Goal: Task Accomplishment & Management: Manage account settings

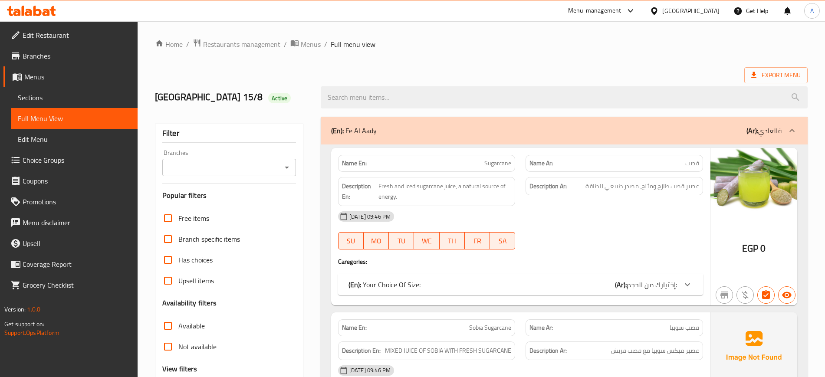
click at [707, 12] on div "Egypt" at bounding box center [690, 11] width 57 height 10
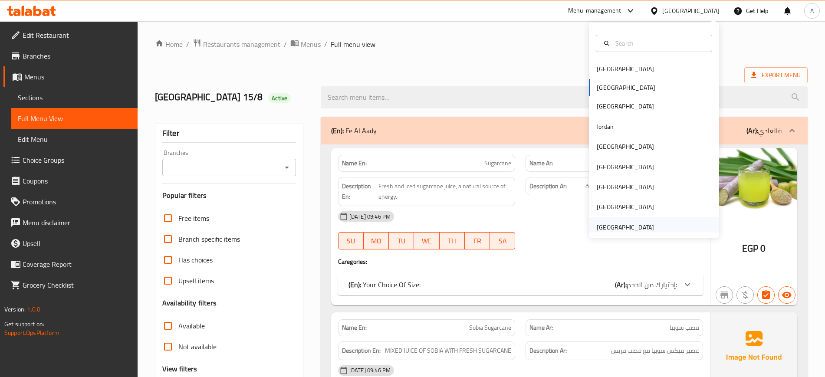
click at [599, 225] on div "[GEOGRAPHIC_DATA]" at bounding box center [625, 228] width 57 height 10
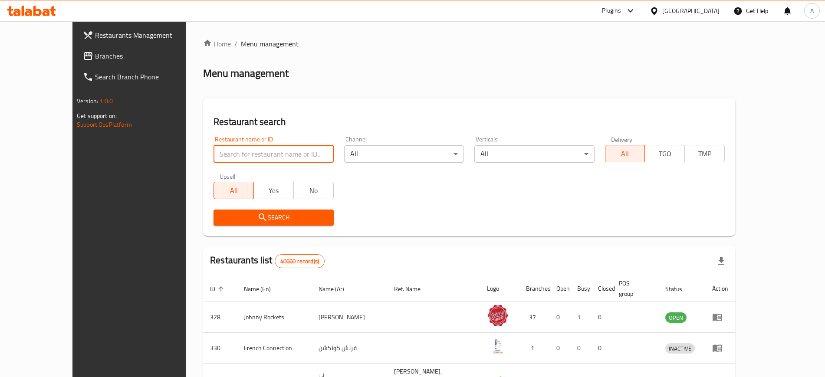
click at [258, 154] on input "search" at bounding box center [273, 153] width 120 height 17
paste input "EAT EXIT"
type input "EAT EXIT"
click button "Search" at bounding box center [273, 218] width 120 height 16
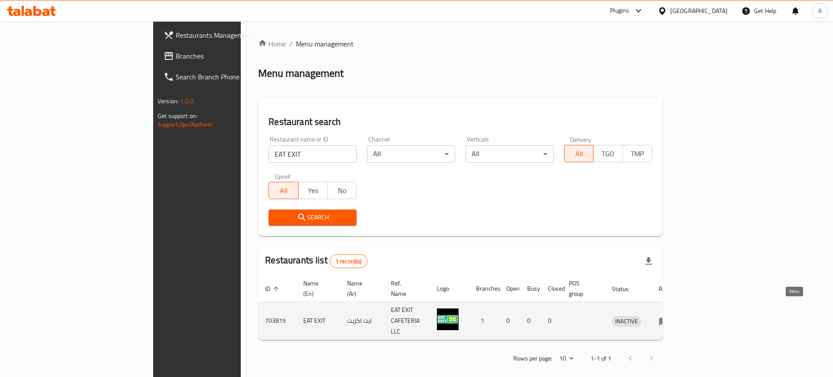
click at [675, 316] on link "enhanced table" at bounding box center [667, 321] width 16 height 10
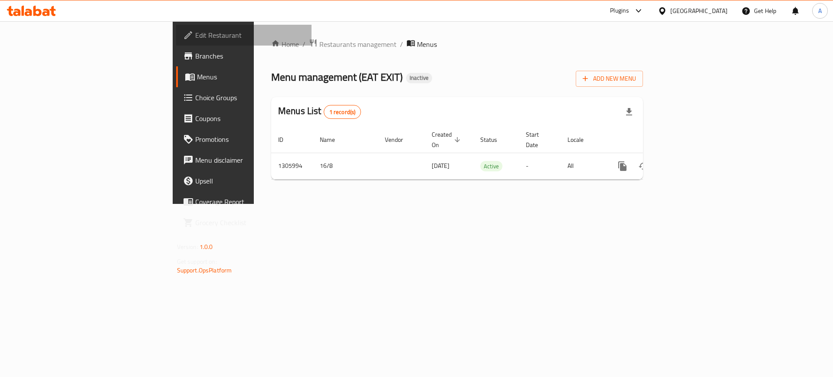
click at [195, 34] on span "Edit Restaurant" at bounding box center [250, 35] width 110 height 10
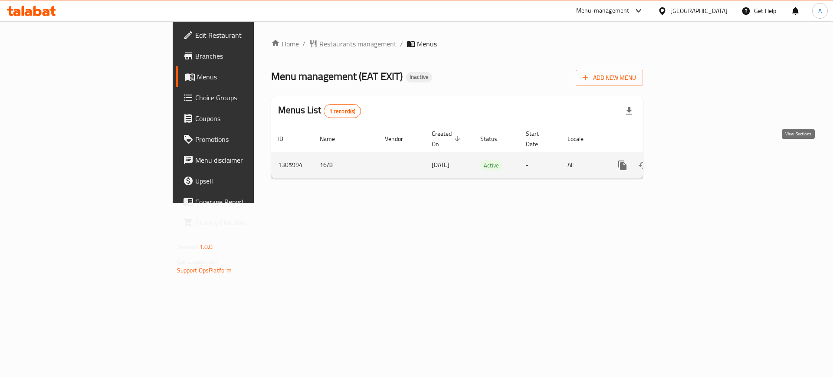
click at [689, 161] on icon "enhanced table" at bounding box center [685, 165] width 8 height 8
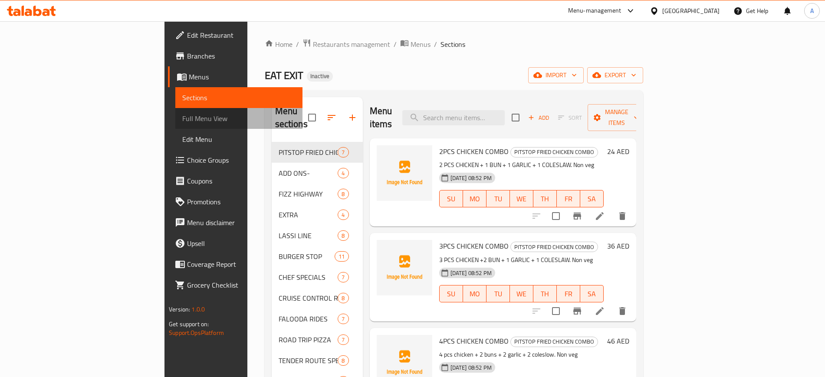
click at [182, 119] on span "Full Menu View" at bounding box center [238, 118] width 113 height 10
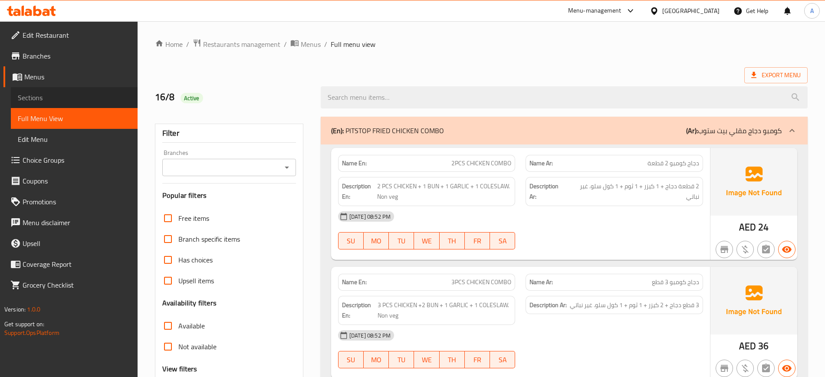
click at [48, 98] on span "Sections" at bounding box center [74, 97] width 113 height 10
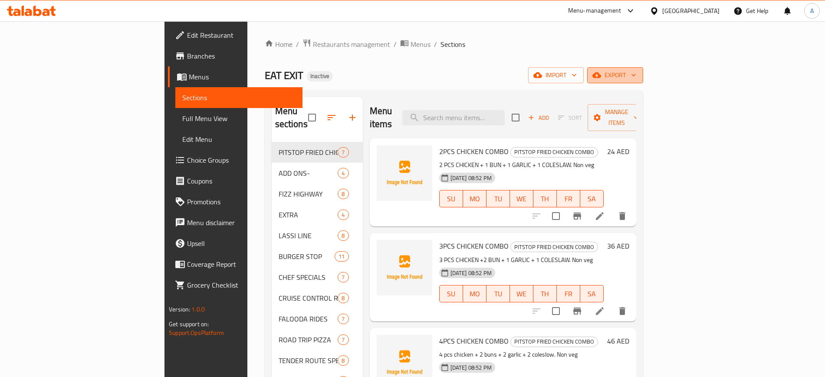
click at [643, 78] on button "export" at bounding box center [615, 75] width 56 height 16
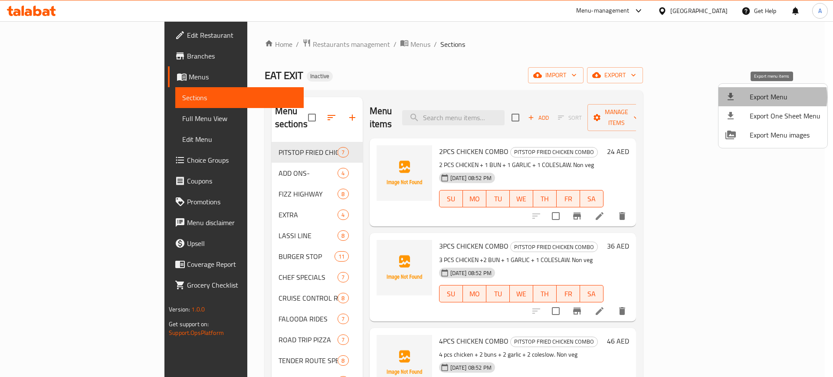
click at [772, 97] on span "Export Menu" at bounding box center [785, 97] width 71 height 10
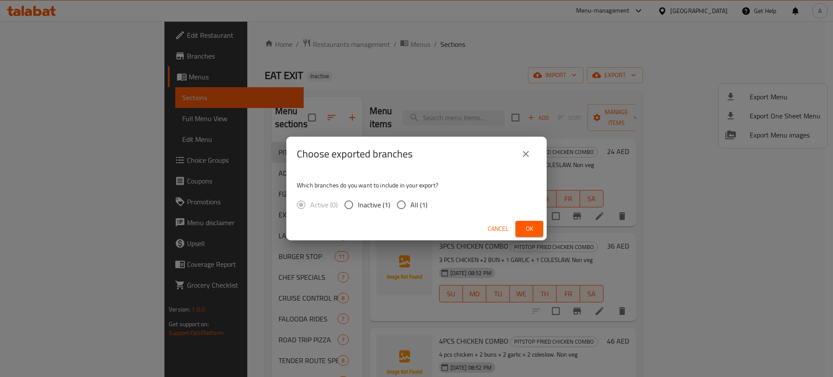
click at [413, 205] on span "All (1)" at bounding box center [418, 205] width 17 height 10
click at [410, 205] on input "All (1)" at bounding box center [401, 205] width 18 height 18
radio input "true"
click at [529, 231] on span "Ok" at bounding box center [529, 228] width 14 height 11
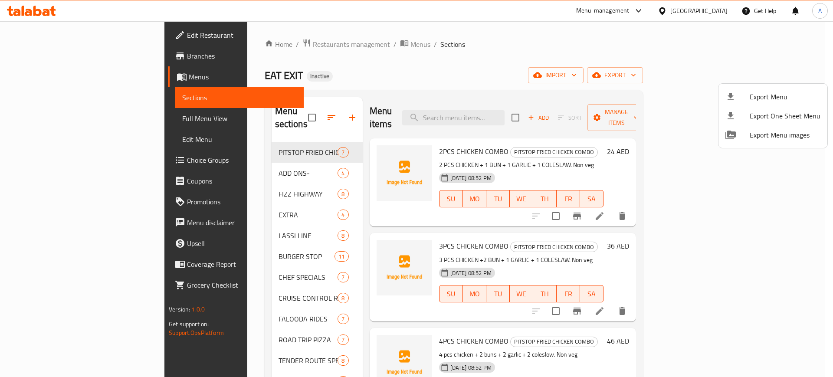
click at [65, 120] on div at bounding box center [416, 188] width 833 height 377
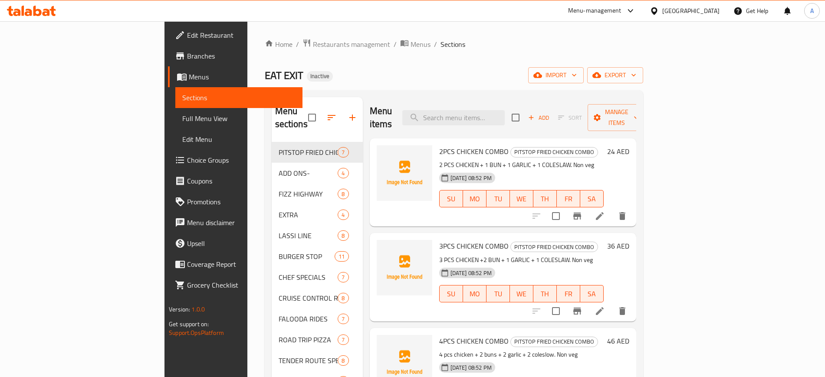
click at [182, 120] on span "Full Menu View" at bounding box center [238, 118] width 113 height 10
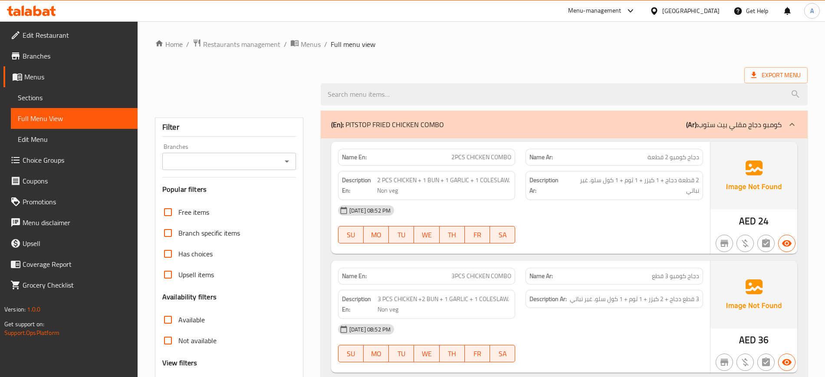
scroll to position [186, 0]
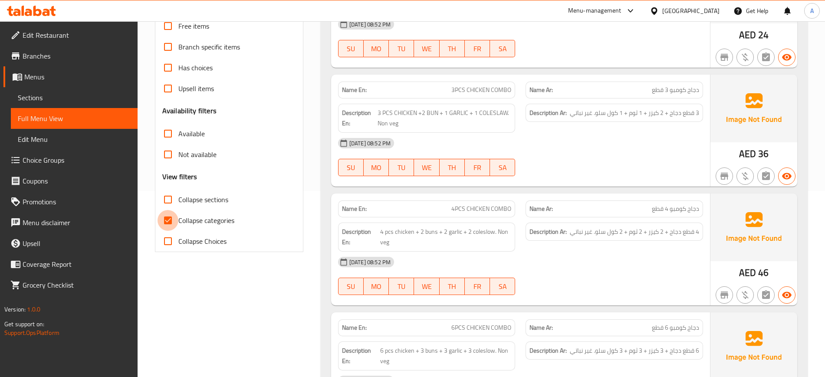
click at [171, 222] on input "Collapse categories" at bounding box center [168, 220] width 21 height 21
checkbox input "false"
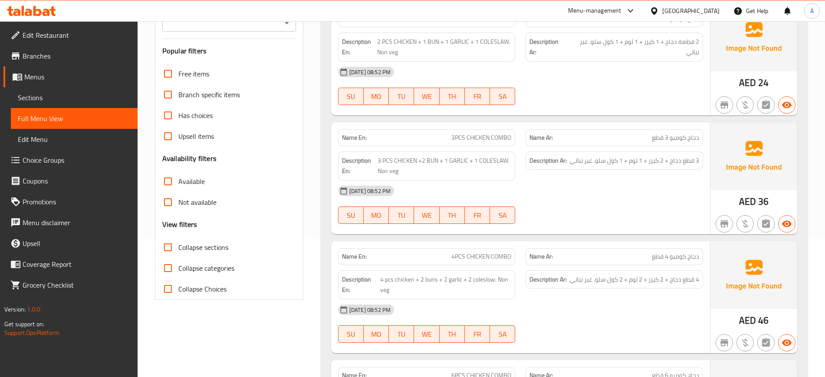
scroll to position [140, 0]
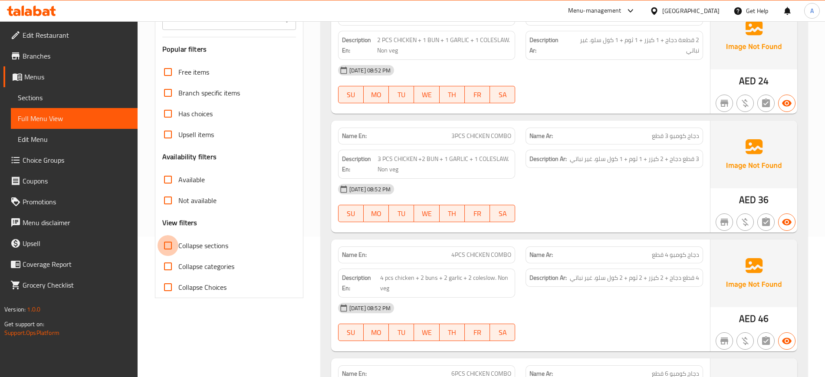
click at [168, 246] on input "Collapse sections" at bounding box center [168, 245] width 21 height 21
checkbox input "true"
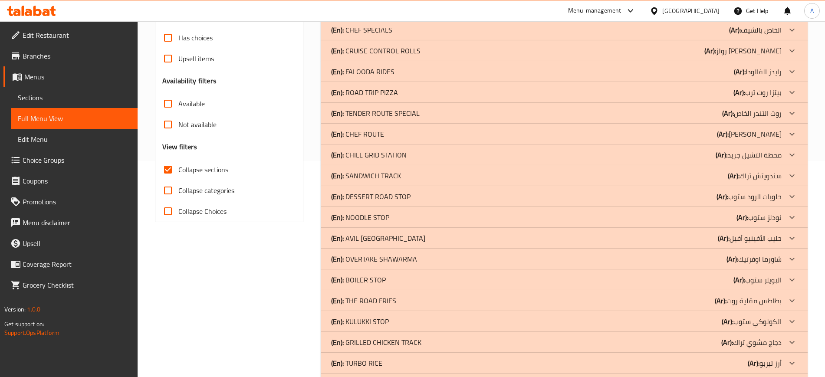
scroll to position [334, 0]
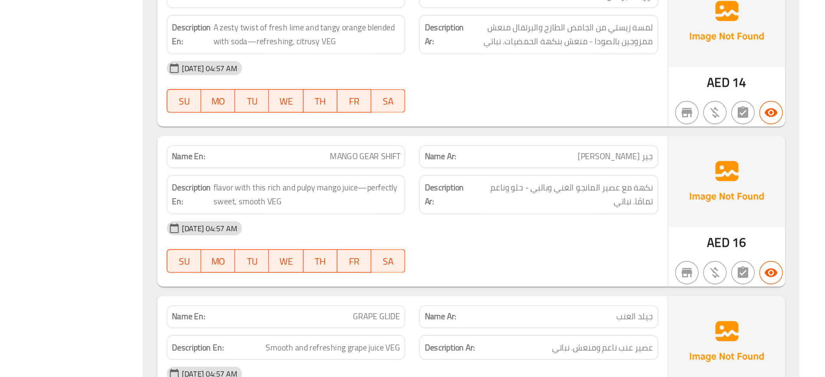
scroll to position [570, 0]
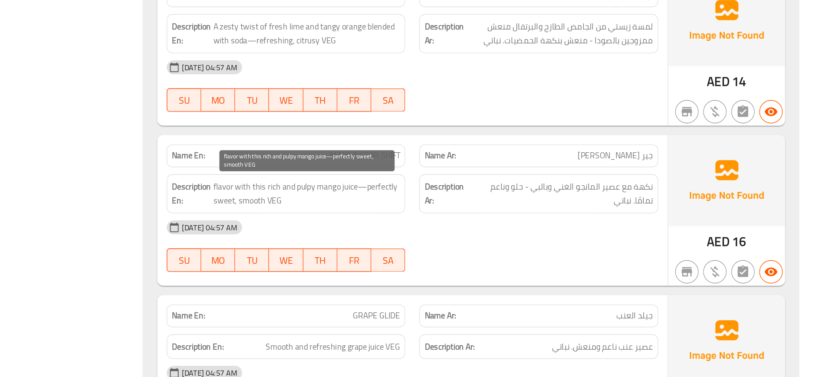
click at [378, 243] on span "flavor with this rich and pulpy mango juice—perfectly sweet, smooth VEG" at bounding box center [442, 240] width 139 height 21
copy span "sweet"
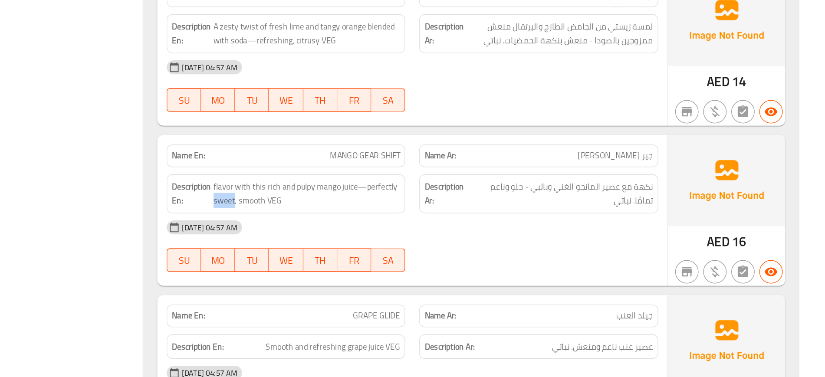
scroll to position [633, 0]
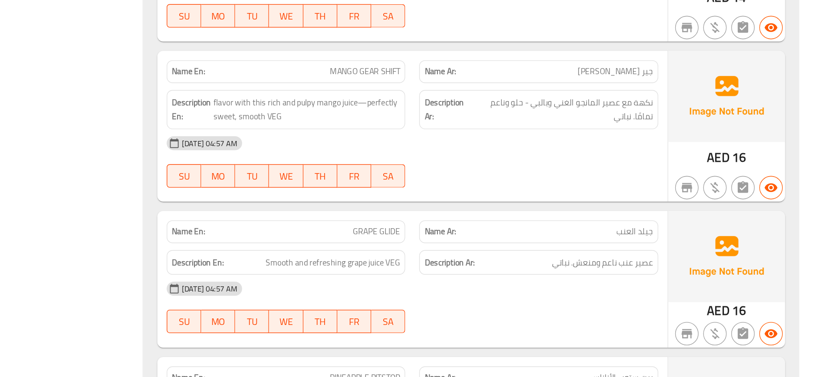
click at [493, 266] on span "GRAPE GLIDE" at bounding box center [493, 269] width 35 height 9
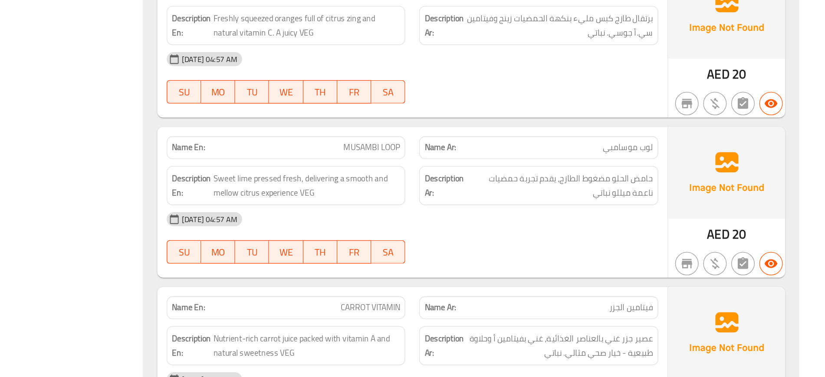
scroll to position [2622, 0]
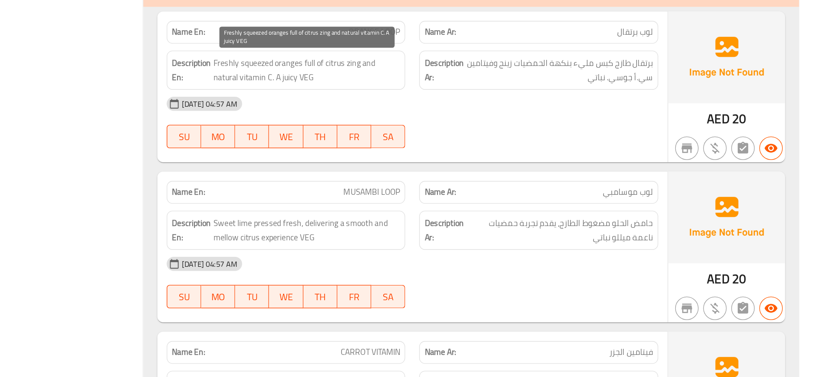
click at [426, 122] on span "Freshly squeezed oranges full of citrus zing and natural vitamin C. A juicy VEG" at bounding box center [442, 116] width 139 height 21
copy span "juicy"
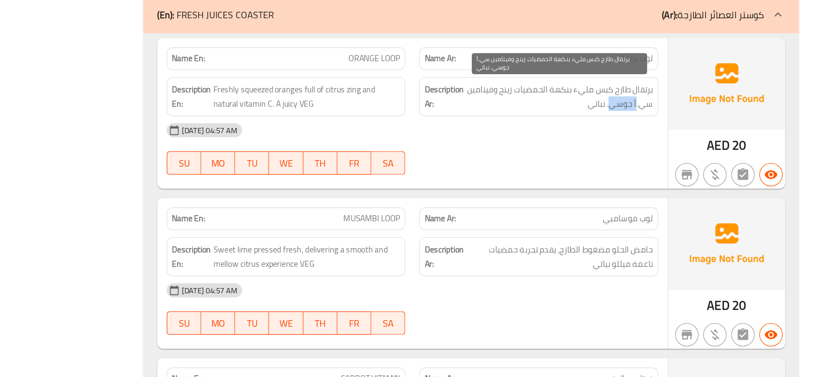
drag, startPoint x: 686, startPoint y: 121, endPoint x: 668, endPoint y: 124, distance: 19.0
click at [668, 124] on span "برتقال طازج كبس مليء بنكهة الحمضيات زينج وفيتامين سي.أ جوسي. نباتي" at bounding box center [629, 116] width 139 height 21
copy span "أ جوسي"
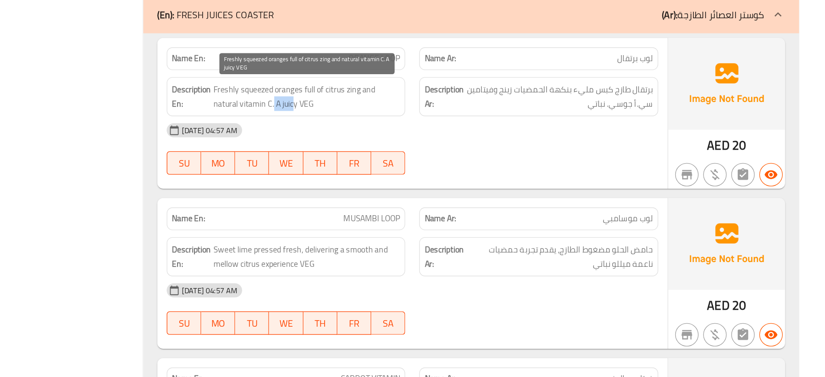
drag, startPoint x: 417, startPoint y: 122, endPoint x: 431, endPoint y: 122, distance: 13.9
click at [431, 122] on span "Freshly squeezed oranges full of citrus zing and natural vitamin C. A juicy VEG" at bounding box center [442, 116] width 139 height 21
drag, startPoint x: 417, startPoint y: 121, endPoint x: 434, endPoint y: 119, distance: 17.4
click at [434, 119] on span "Freshly squeezed oranges full of citrus zing and natural vitamin C. A juicy VEG" at bounding box center [442, 116] width 139 height 21
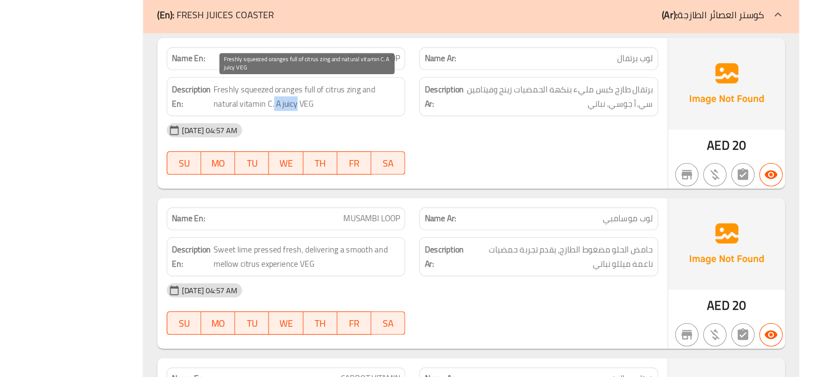
copy span "A juicy"
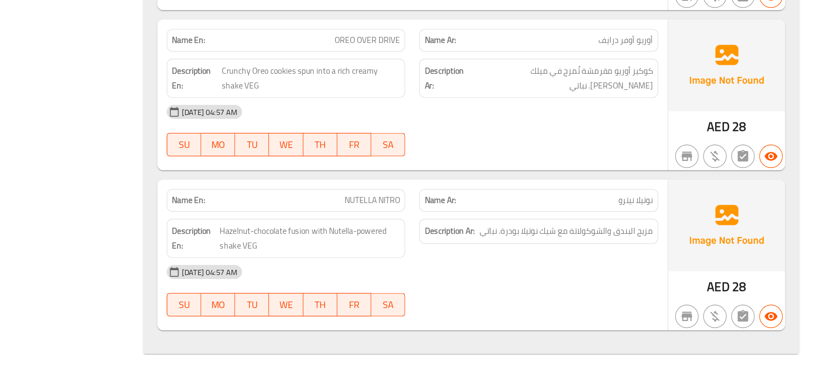
scroll to position [4710, 0]
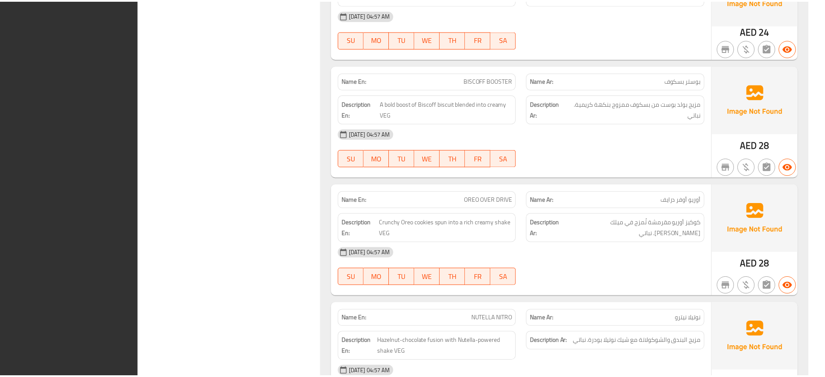
scroll to position [4701, 0]
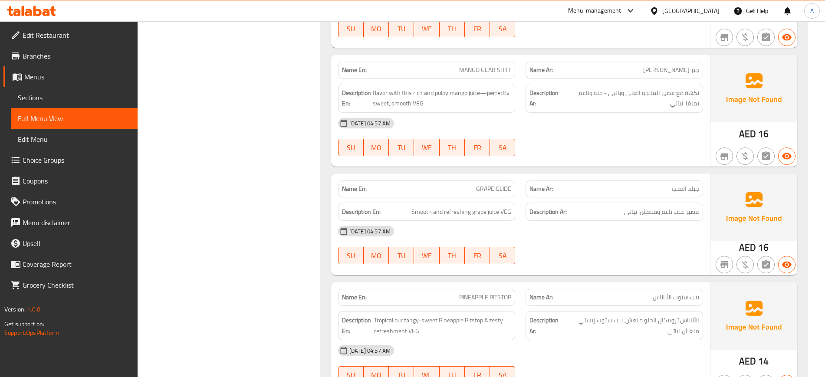
click at [486, 205] on div "Description En: Smooth and refreshing grape juice VEG" at bounding box center [426, 212] width 177 height 19
copy span "Smooth and refreshing grape juice VEG"
click at [486, 205] on div "Description En: Smooth and refreshing grape juice VEG" at bounding box center [426, 212] width 177 height 19
click at [466, 210] on span "Smooth and refreshing grape juice VEG" at bounding box center [461, 212] width 100 height 11
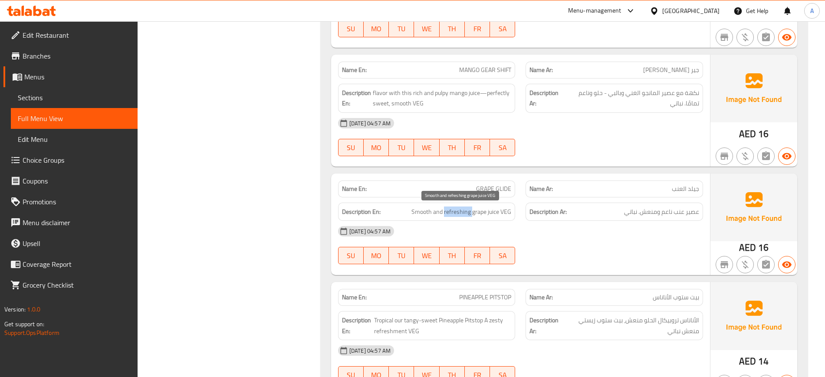
click at [466, 210] on span "Smooth and refreshing grape juice VEG" at bounding box center [461, 212] width 100 height 11
copy span "Smooth and refreshing grape juice VEG"
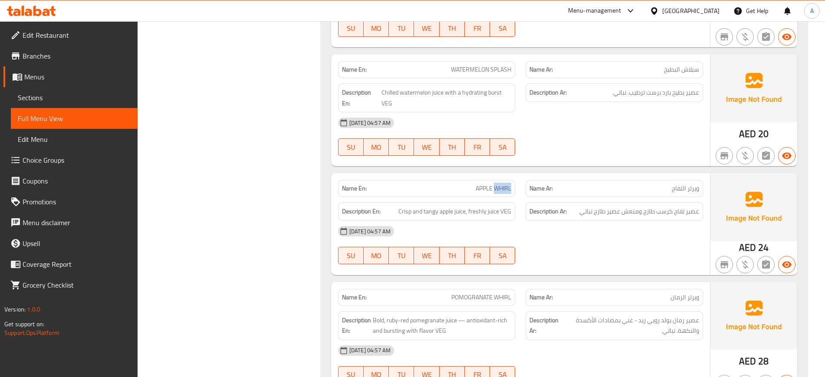
copy span "WHIRL"
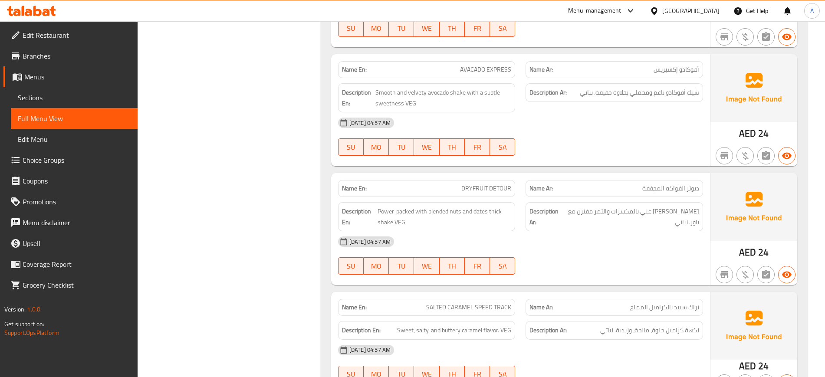
scroll to position [3827, 0]
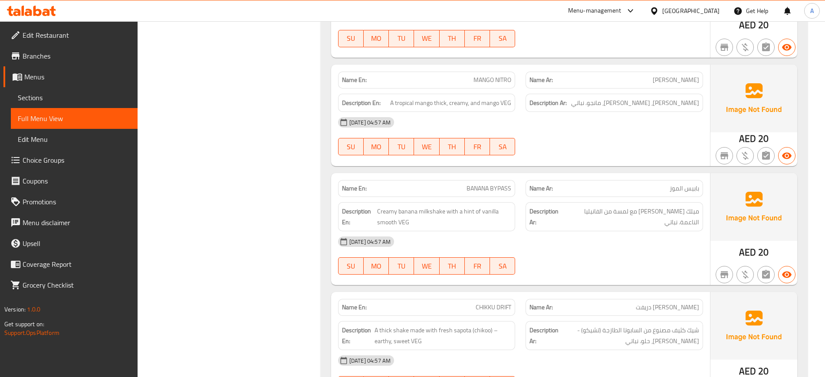
scroll to position [941, 0]
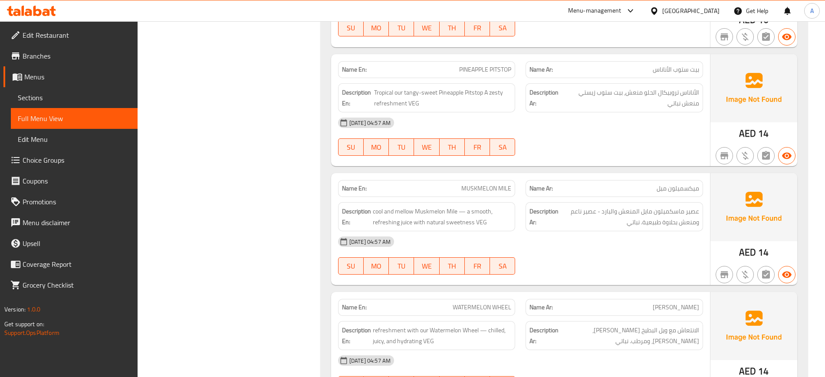
click at [486, 190] on span "MUSKMELON MILE" at bounding box center [486, 188] width 50 height 9
copy span "MUSKMELON"
click at [486, 190] on span "MUSKMELON MILE" at bounding box center [486, 188] width 50 height 9
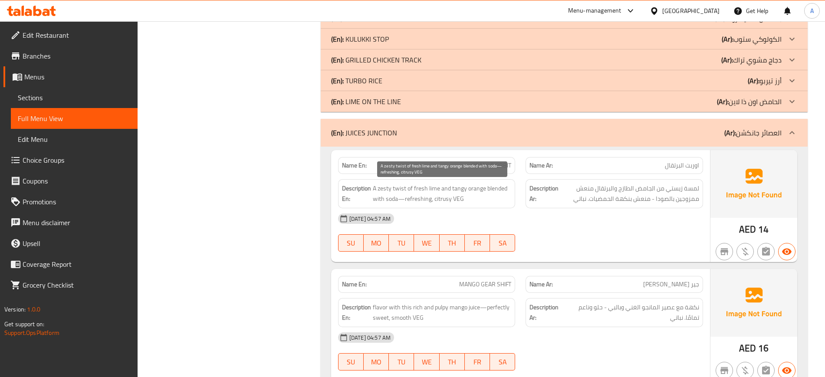
click at [478, 187] on span "A zesty twist of fresh lime and tangy orange blended with soda—refreshing, citr…" at bounding box center [442, 193] width 139 height 21
copy span "orange"
click at [478, 187] on span "A zesty twist of fresh lime and tangy orange blended with soda—refreshing, citr…" at bounding box center [442, 193] width 139 height 21
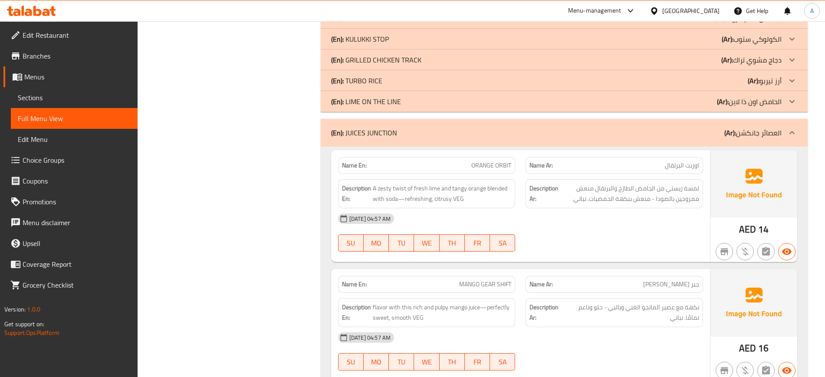
scroll to position [3742, 0]
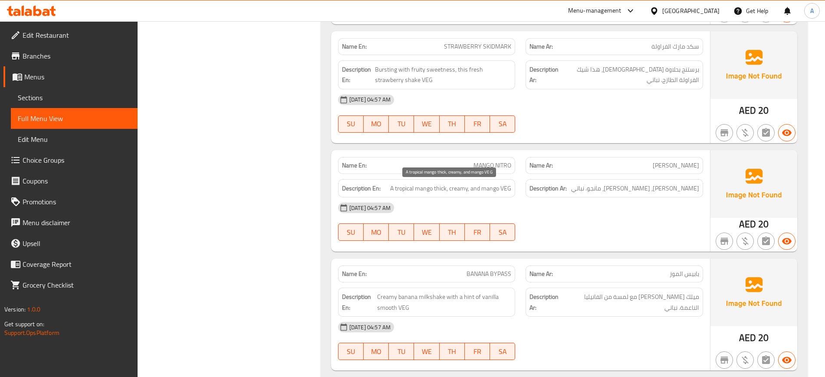
click at [453, 189] on span "A tropical mango thick, creamy, and mango VEG" at bounding box center [450, 188] width 121 height 11
copy span "creamy"
click at [453, 189] on span "A tropical mango thick, creamy, and mango VEG" at bounding box center [450, 188] width 121 height 11
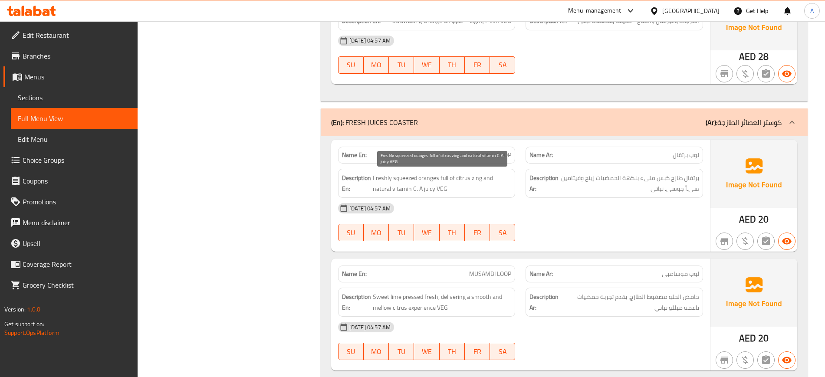
click at [384, 181] on span "Freshly squeezed oranges full of citrus zing and natural vitamin C. A juicy VEG" at bounding box center [442, 183] width 139 height 21
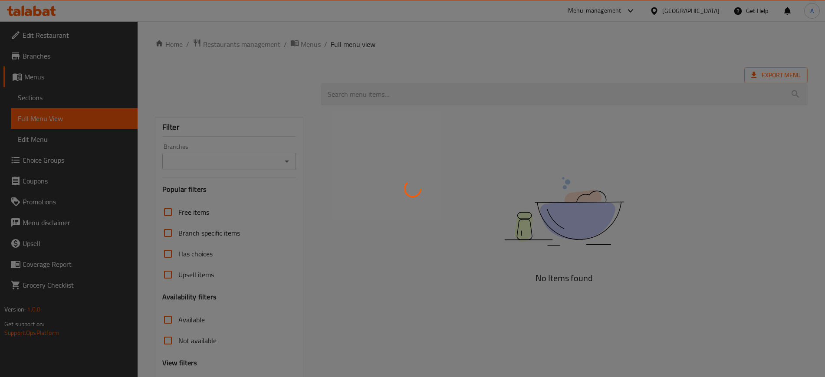
click at [34, 97] on div at bounding box center [412, 188] width 825 height 377
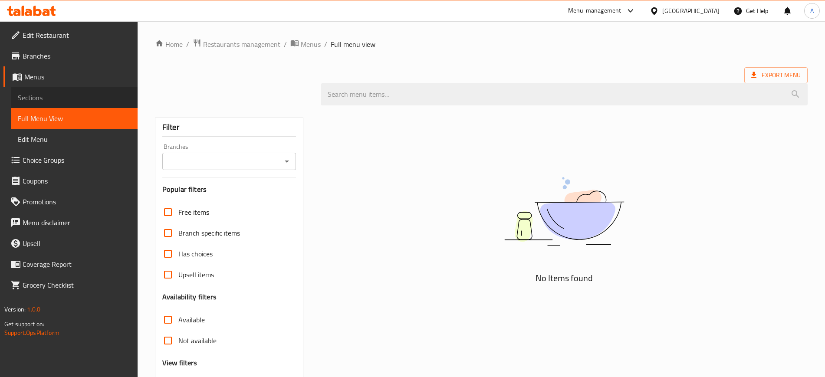
click at [34, 97] on span "Sections" at bounding box center [74, 97] width 113 height 10
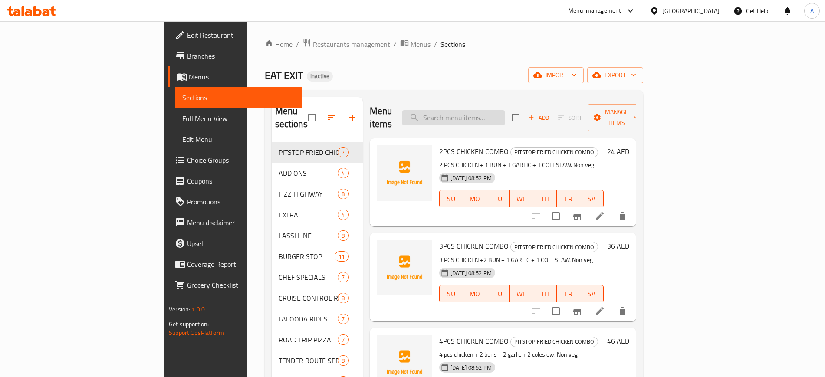
paste input "Smooth and refreshing grape juice VEG"
click at [504, 112] on input "Smooth and refreshing grape juice VEG" at bounding box center [453, 117] width 102 height 15
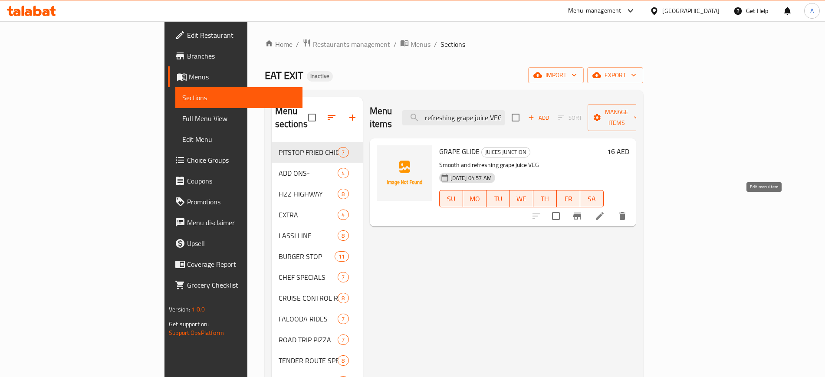
type input "Smooth and refreshing grape juice VEG"
click at [604, 212] on icon at bounding box center [600, 216] width 8 height 8
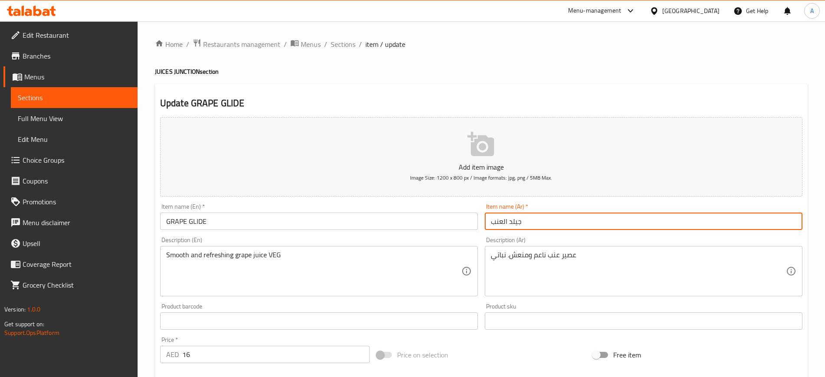
click at [509, 220] on input "جيلد العنب" at bounding box center [644, 221] width 318 height 17
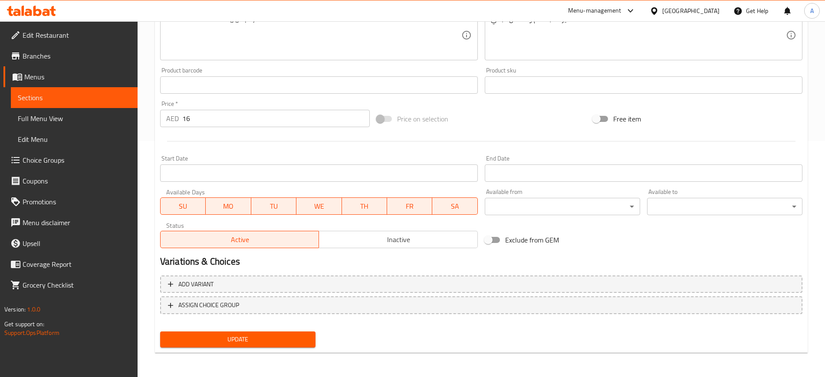
type input "جلايد العنب"
click at [268, 341] on span "Update" at bounding box center [237, 339] width 141 height 11
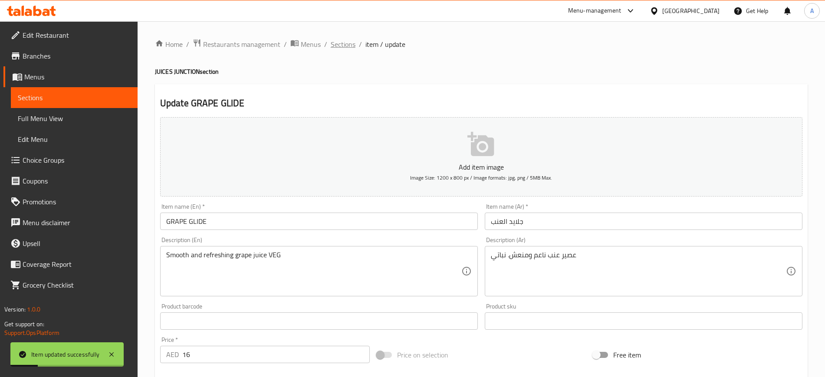
click at [348, 40] on span "Sections" at bounding box center [343, 44] width 25 height 10
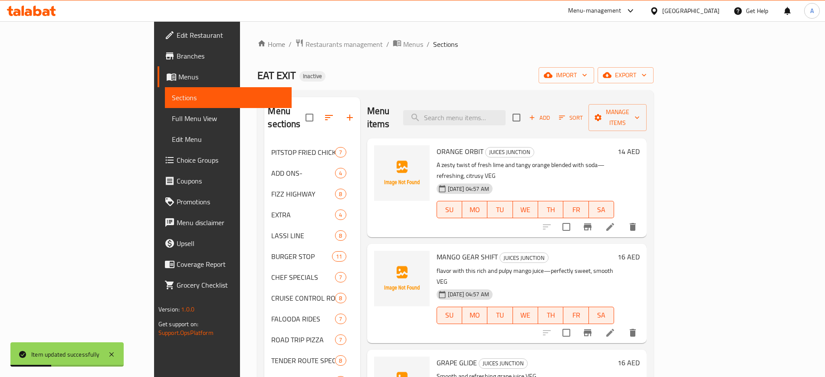
click at [494, 119] on div "Menu items Add Sort Manage items" at bounding box center [507, 117] width 280 height 41
paste input "MUSAMBI"
click at [506, 112] on input "MUSAMBI" at bounding box center [454, 117] width 102 height 15
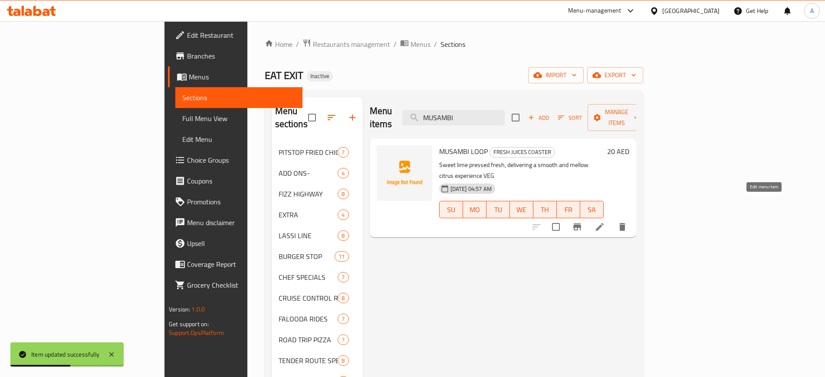
type input "MUSAMBI"
click at [605, 222] on icon at bounding box center [599, 227] width 10 height 10
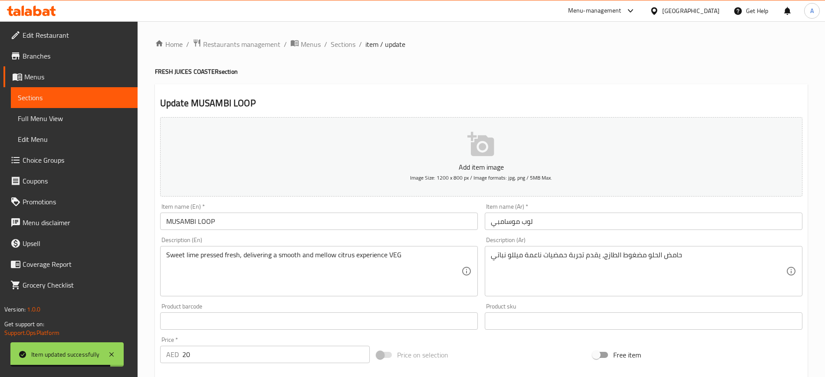
click at [177, 220] on input "MUSAMBI LOOP" at bounding box center [319, 221] width 318 height 17
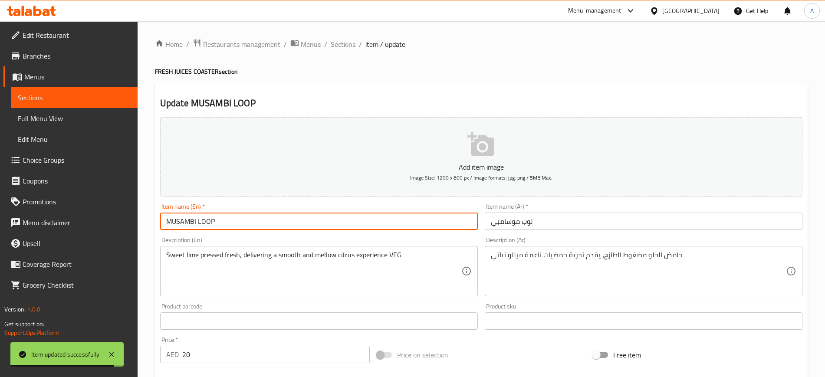
click at [177, 220] on input "MUSAMBI LOOP" at bounding box center [319, 221] width 318 height 17
paste input "OSAMBI"
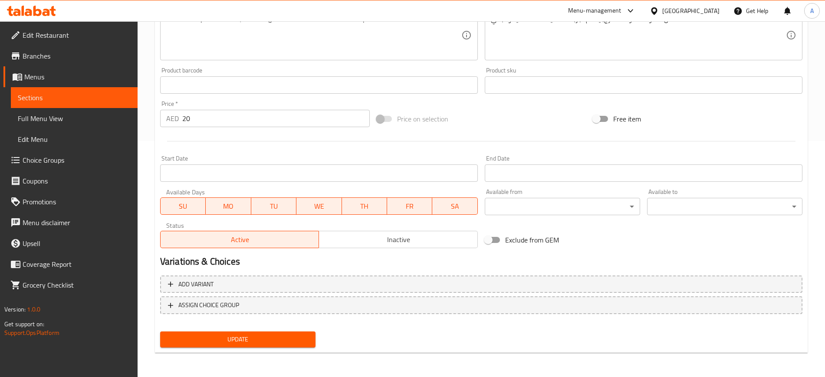
type input "MOSAMBI LOOP"
click at [234, 335] on span "Update" at bounding box center [237, 339] width 141 height 11
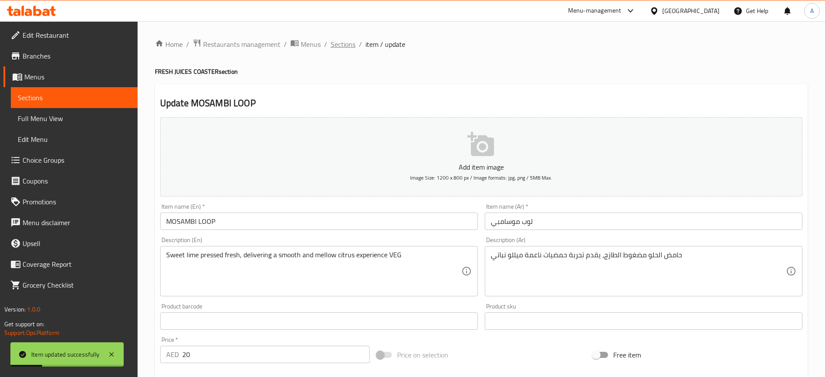
click at [348, 46] on span "Sections" at bounding box center [343, 44] width 25 height 10
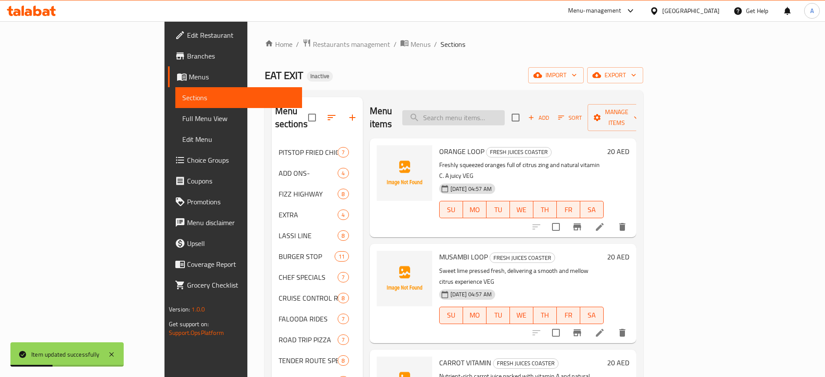
paste input "WHIRL"
click at [498, 111] on input "WHIRL" at bounding box center [453, 117] width 102 height 15
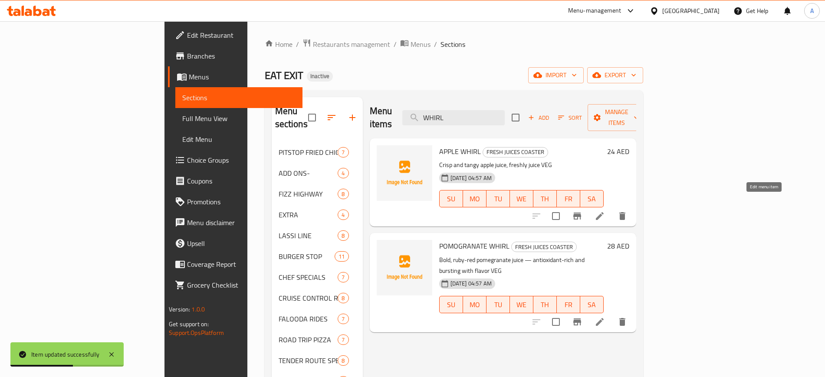
type input "WHIRL"
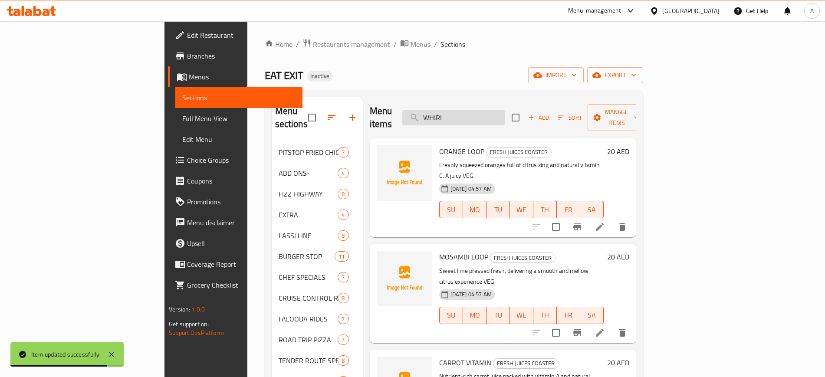
click at [505, 114] on input "WHIRL" at bounding box center [453, 117] width 102 height 15
click at [505, 114] on input "search" at bounding box center [453, 117] width 102 height 15
paste input "WHIRL"
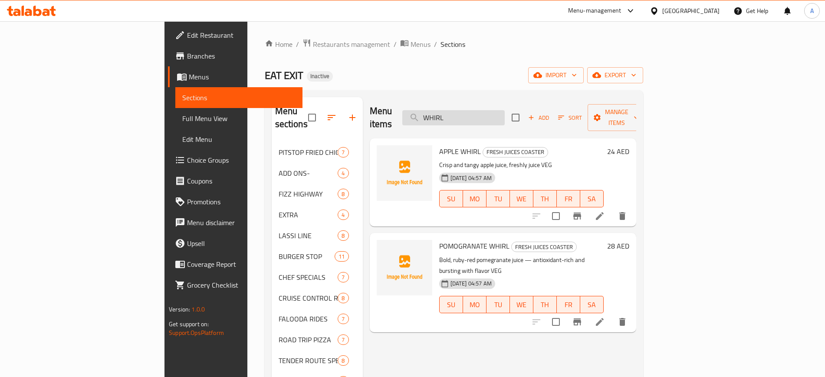
click at [494, 117] on input "WHIRL" at bounding box center [453, 117] width 102 height 15
paste input "POMOGRANATE"
click at [494, 117] on input "POMOGRANATE" at bounding box center [453, 117] width 102 height 15
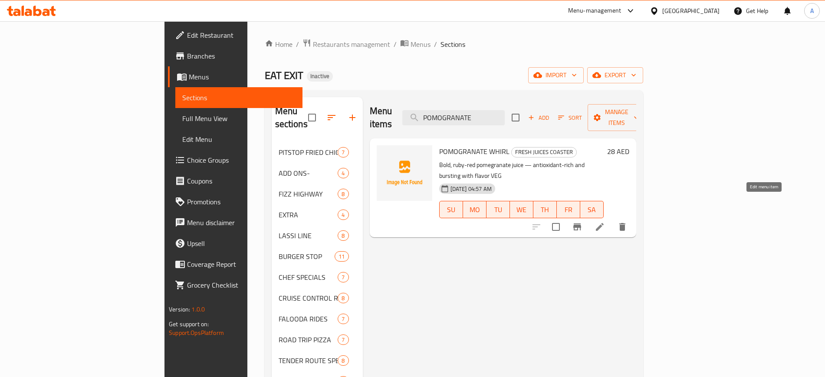
type input "POMOGRANATE"
click at [605, 222] on icon at bounding box center [599, 227] width 10 height 10
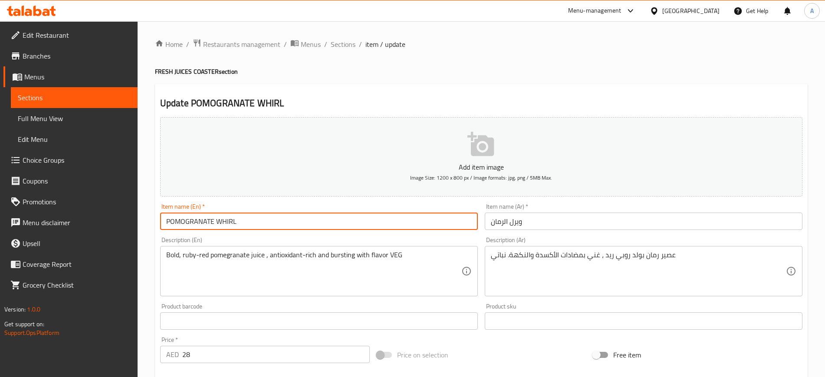
click at [184, 221] on input "POMOGRANATE WHIRL" at bounding box center [319, 221] width 318 height 17
click at [188, 220] on input "POMOGRANATE WHIRL" at bounding box center [319, 221] width 318 height 17
click at [177, 219] on input "POMOGRANATE WHIRL" at bounding box center [319, 221] width 318 height 17
paste input "EGRANATE"
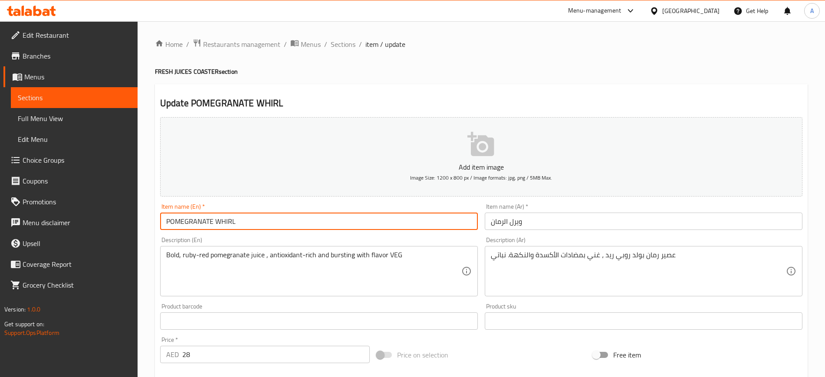
scroll to position [236, 0]
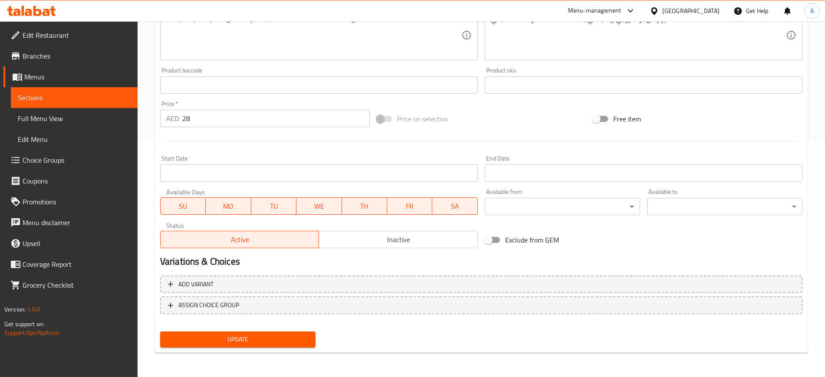
type input "POMEGRANATE WHIRL"
click at [244, 335] on span "Update" at bounding box center [237, 339] width 141 height 11
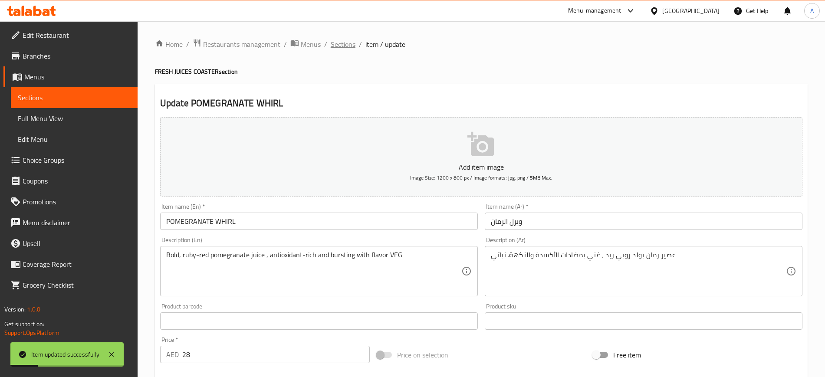
click at [342, 46] on span "Sections" at bounding box center [343, 44] width 25 height 10
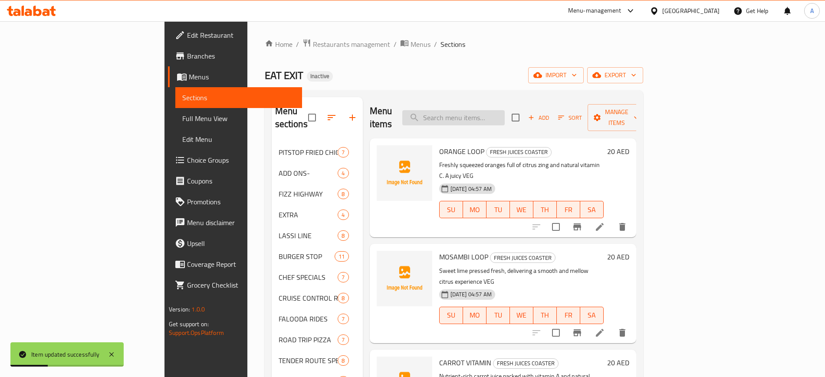
click at [477, 113] on input "search" at bounding box center [453, 117] width 102 height 15
paste input "AVACADO"
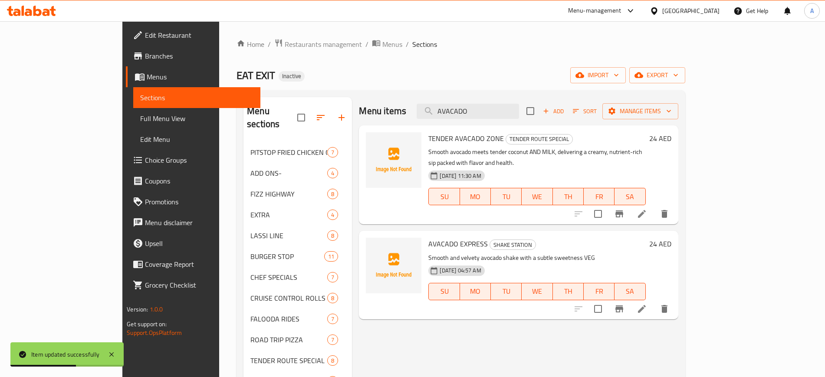
type input "AVACADO"
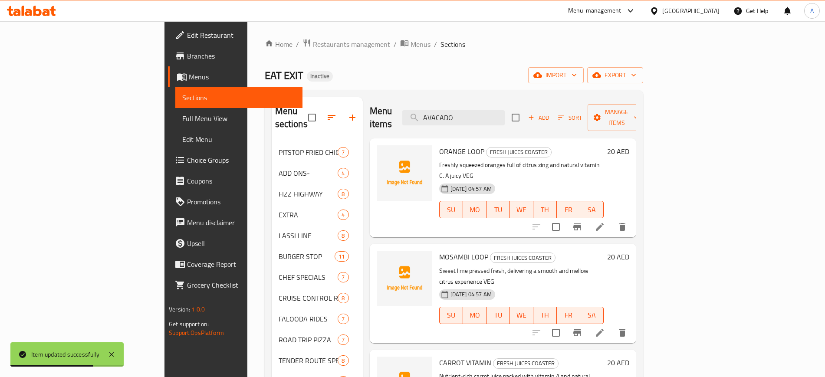
drag, startPoint x: 765, startPoint y: 210, endPoint x: 741, endPoint y: 229, distance: 31.2
click at [604, 251] on h6 "MOSAMBI LOOP FRESH JUICES COASTER" at bounding box center [521, 257] width 164 height 12
click at [505, 113] on input "AVACADO" at bounding box center [453, 117] width 102 height 15
paste input "AVACADO"
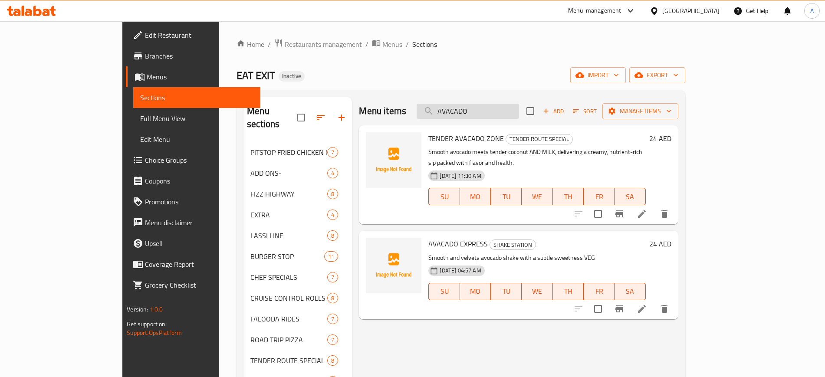
click at [509, 110] on input "AVACADO" at bounding box center [468, 111] width 102 height 15
paste input "DRYFRUIT"
click at [509, 110] on input "DRYFRUIT" at bounding box center [468, 111] width 102 height 15
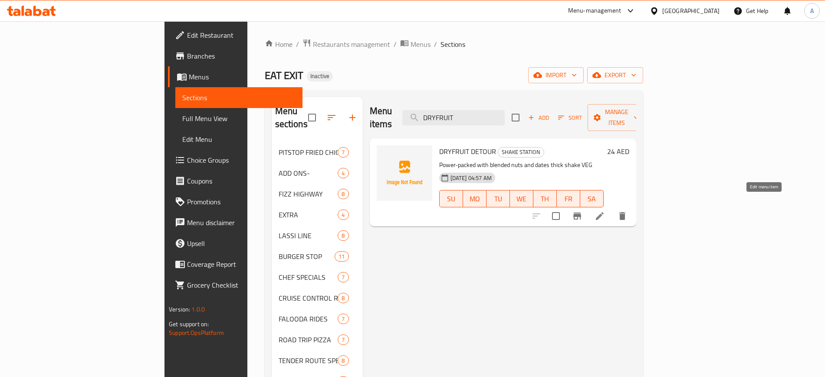
type input "DRYFRUIT"
click at [605, 211] on icon at bounding box center [599, 216] width 10 height 10
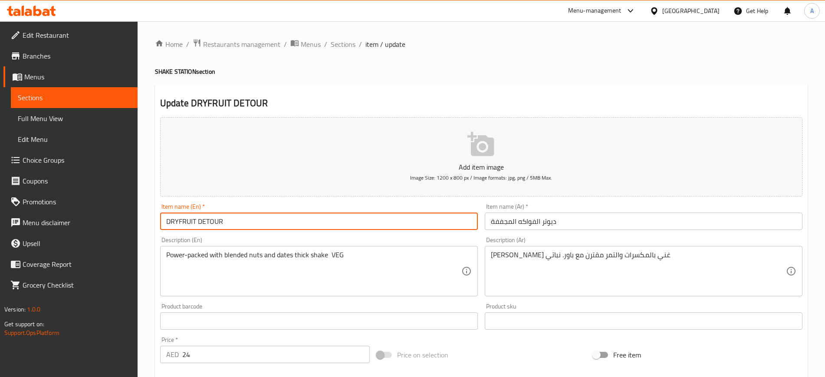
click at [251, 220] on input "DRYFRUIT DETOUR" at bounding box center [319, 221] width 318 height 17
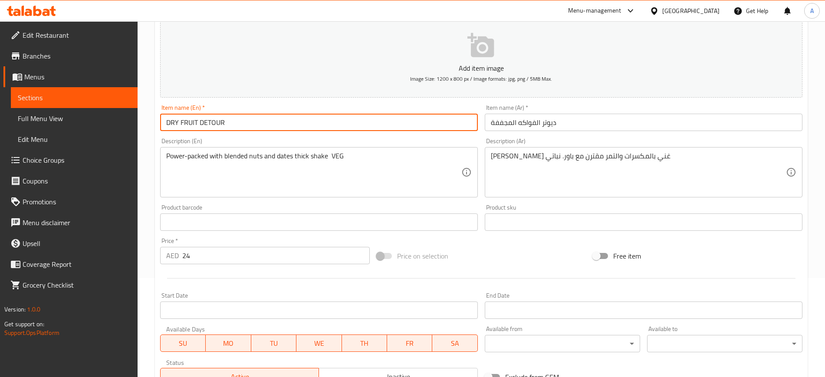
scroll to position [236, 0]
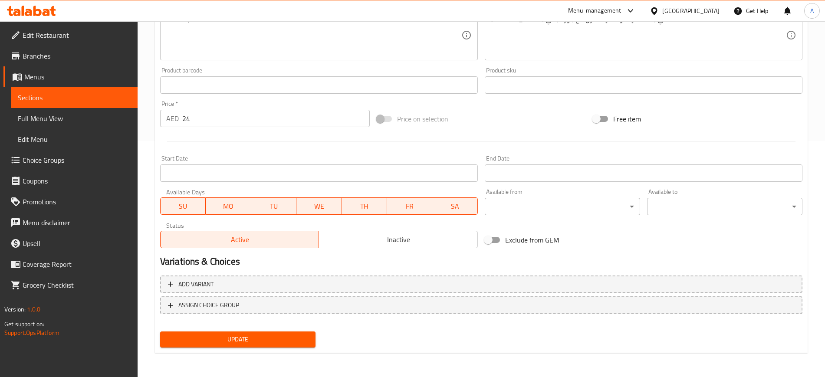
type input "DRY FRUIT DETOUR"
click at [227, 336] on span "Update" at bounding box center [237, 339] width 141 height 11
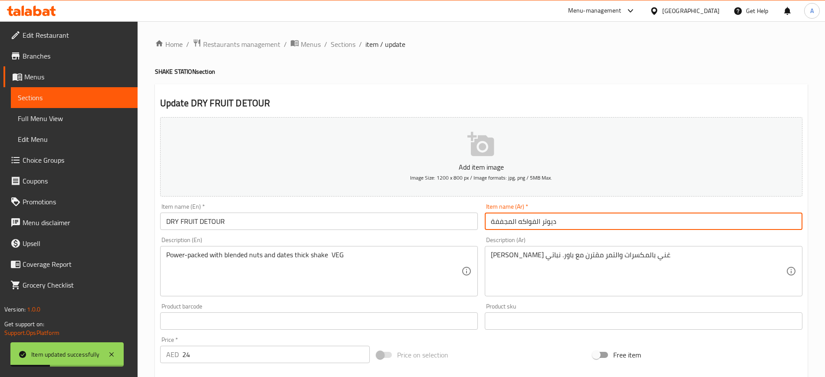
click at [548, 222] on input "ديوتر الفواكه المجففة" at bounding box center [644, 221] width 318 height 17
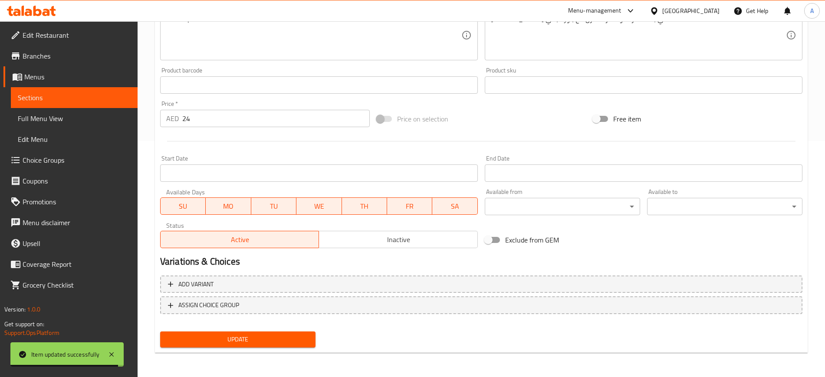
type input "ديتور الفواكه المجففة"
click at [227, 334] on span "Update" at bounding box center [237, 339] width 141 height 11
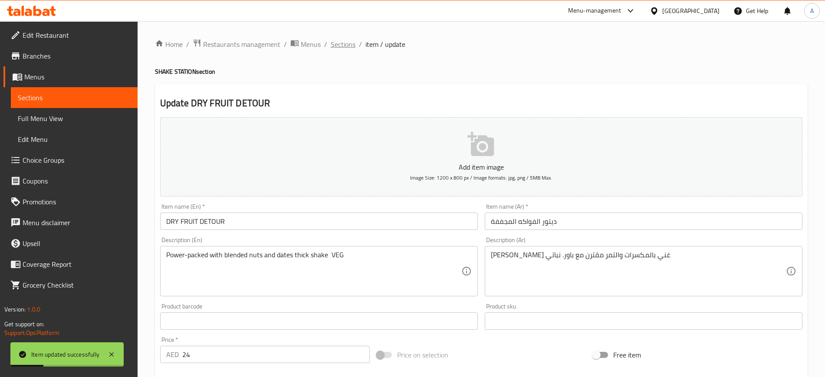
click at [345, 48] on span "Sections" at bounding box center [343, 44] width 25 height 10
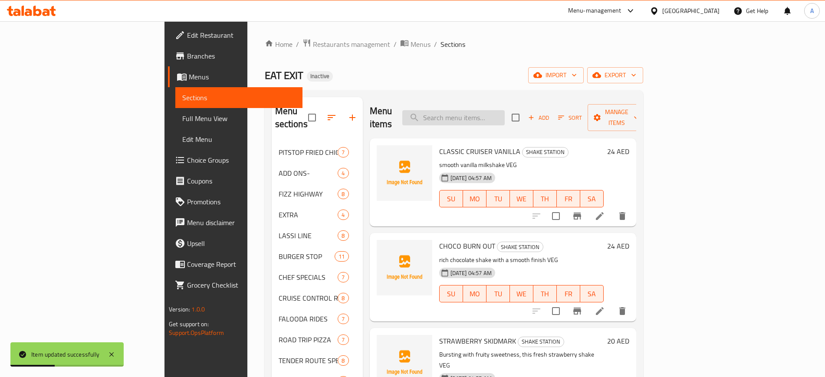
paste input "BANANA BYPASS"
click at [505, 116] on input "BANANA BYPASS" at bounding box center [453, 117] width 102 height 15
type input "BANANA BYPASS"
click at [612, 208] on li at bounding box center [600, 216] width 24 height 16
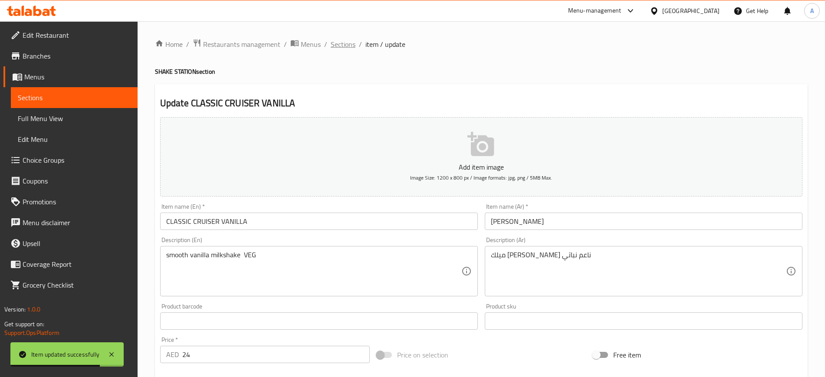
click at [345, 41] on span "Sections" at bounding box center [343, 44] width 25 height 10
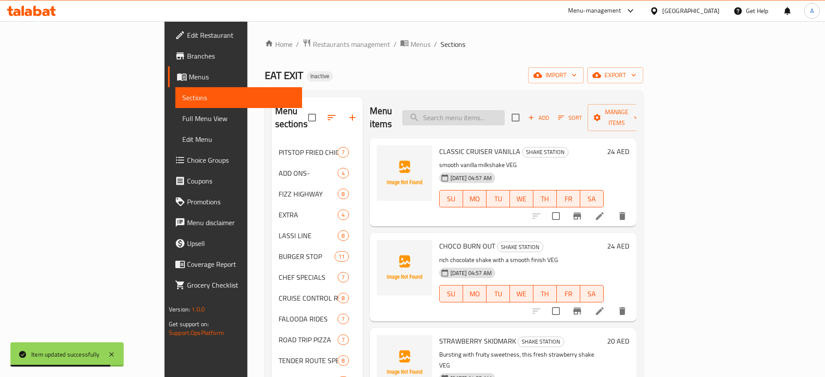
paste input "BANANA BYPASS"
click at [505, 116] on input "BANANA BYPASS" at bounding box center [453, 117] width 102 height 15
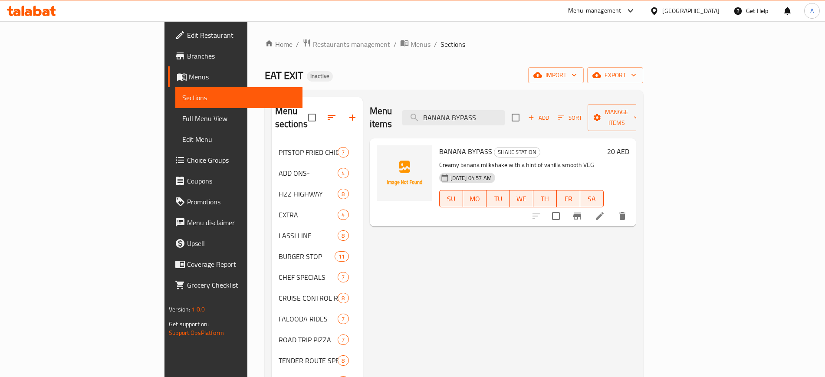
type input "BANANA BYPASS"
click at [612, 208] on li at bounding box center [600, 216] width 24 height 16
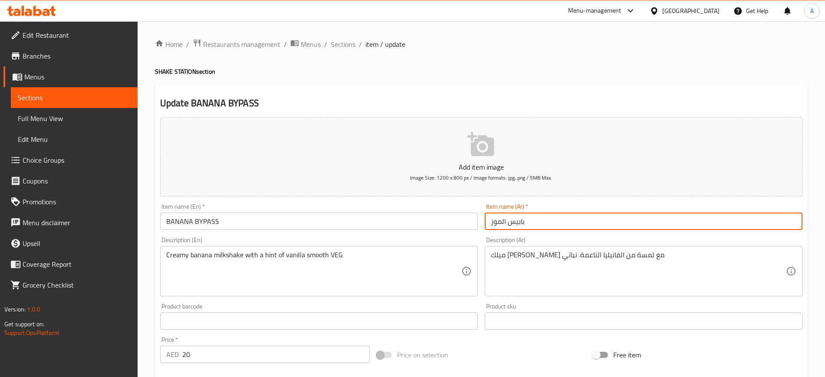
click at [519, 219] on input "بابيس الموز" at bounding box center [644, 221] width 318 height 17
click at [516, 220] on input "بابيس الموز" at bounding box center [644, 221] width 318 height 17
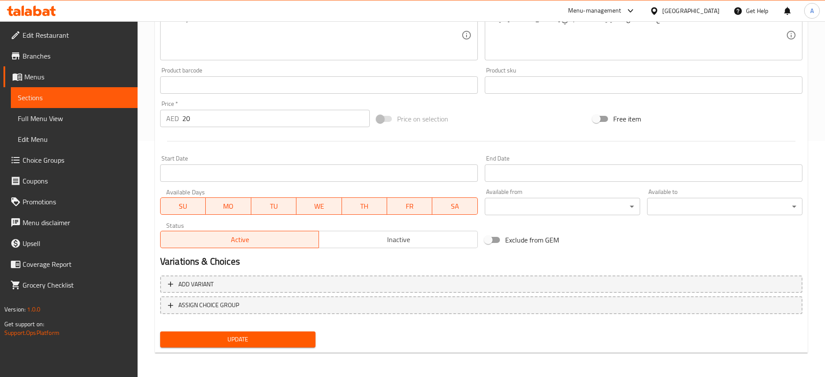
type input "باي باس الموز"
click at [228, 341] on span "Update" at bounding box center [237, 339] width 141 height 11
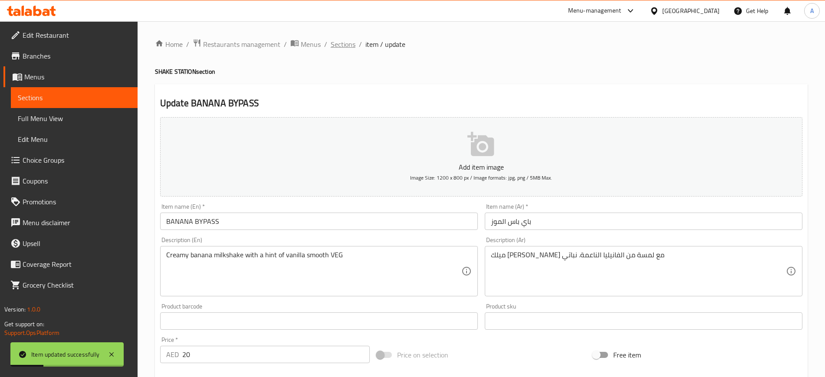
click at [350, 41] on span "Sections" at bounding box center [343, 44] width 25 height 10
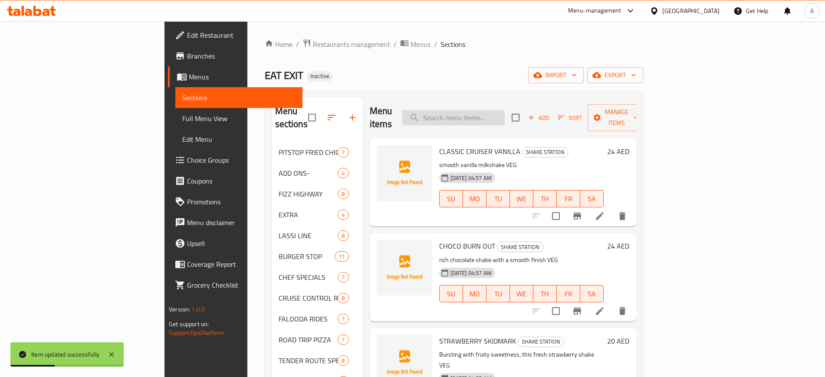
paste input "MUSKMELON MILE"
click at [505, 112] on input "MUSKMELON MILE" at bounding box center [453, 117] width 102 height 15
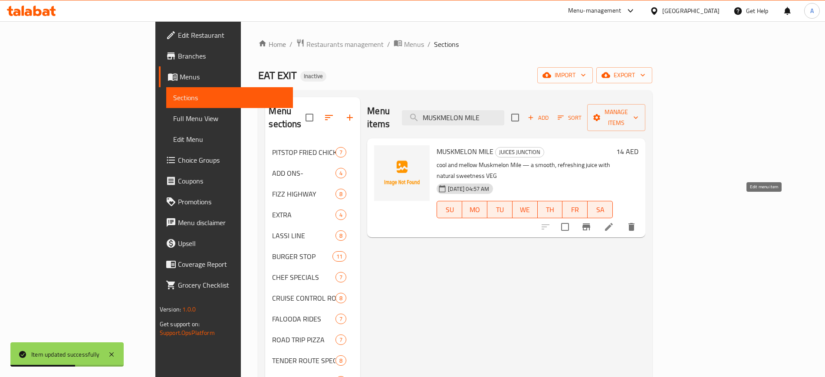
type input "MUSKMELON MILE"
click at [613, 223] on icon at bounding box center [609, 227] width 8 height 8
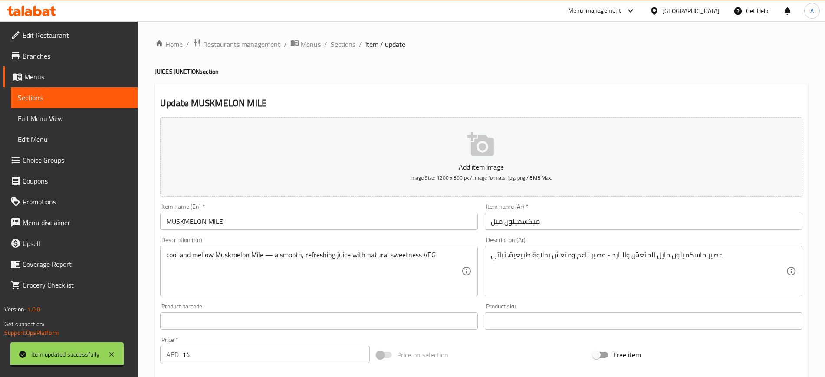
click at [519, 221] on input "ميكسميلون ميل" at bounding box center [644, 221] width 318 height 17
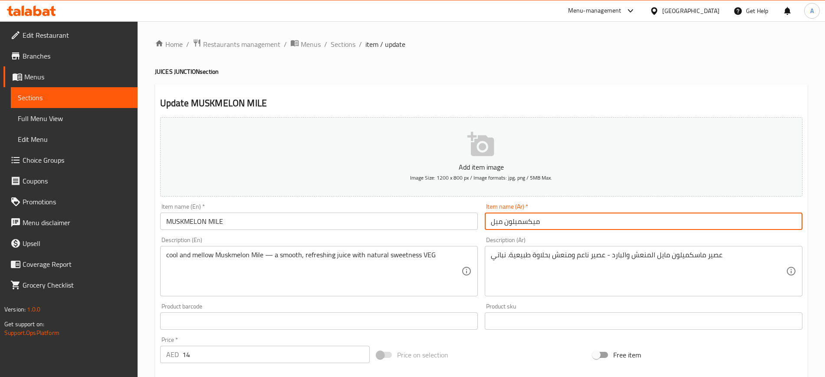
click at [519, 221] on input "ميكسميلون ميل" at bounding box center [644, 221] width 318 height 17
paste input "اسك"
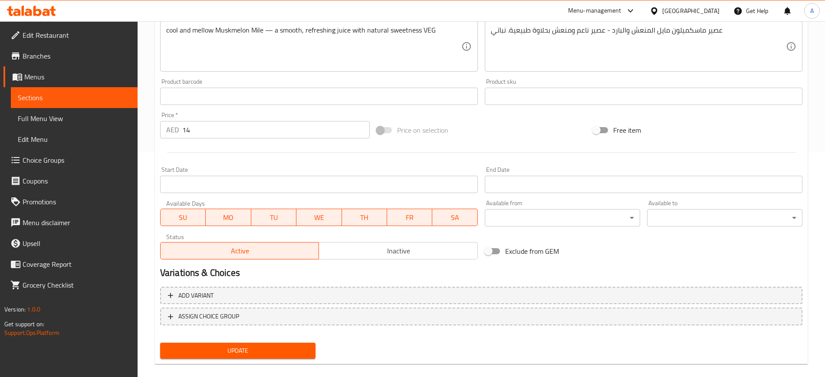
scroll to position [236, 0]
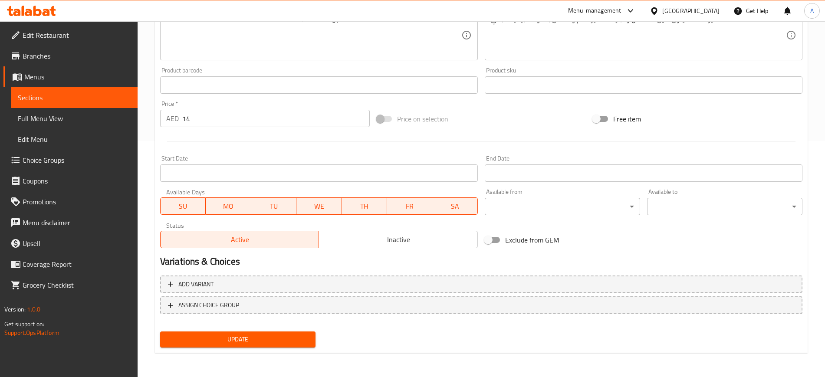
type input "ماسكميلون ميل"
click at [230, 338] on span "Update" at bounding box center [237, 339] width 141 height 11
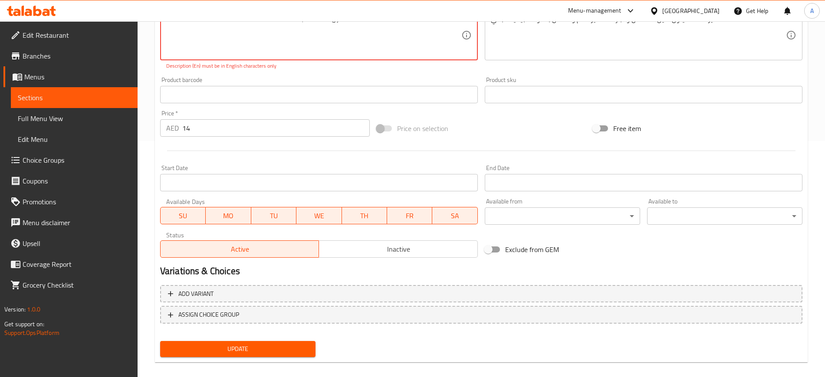
scroll to position [106, 0]
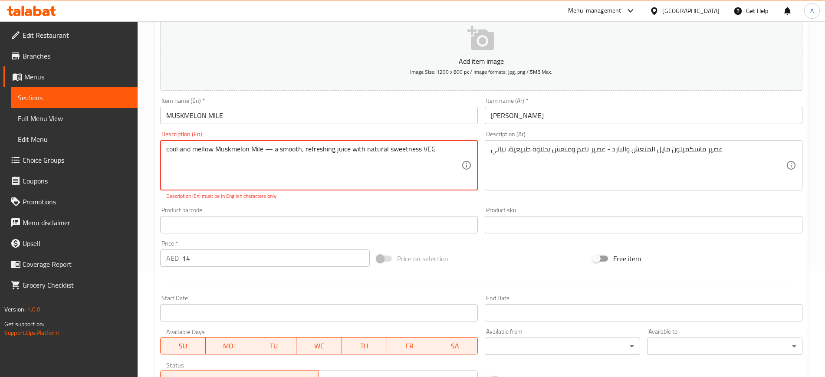
click at [272, 151] on textarea "cool and mellow Muskmelon Mile — a smooth, refreshing juice with natural sweetn…" at bounding box center [313, 165] width 295 height 41
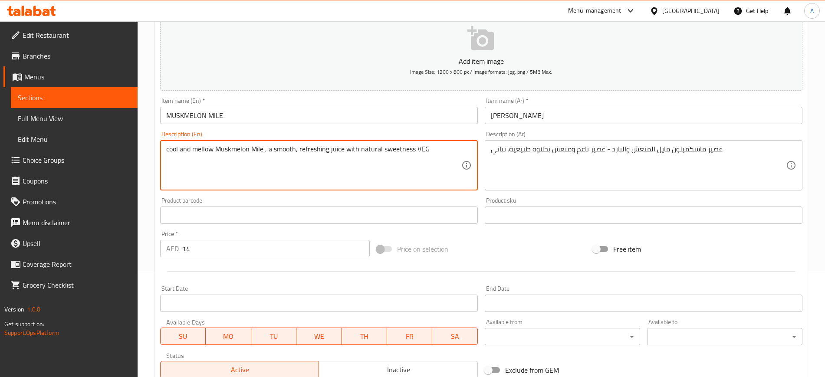
type textarea "cool and mellow Muskmelon Mile , a smooth, refreshing juice with natural sweetn…"
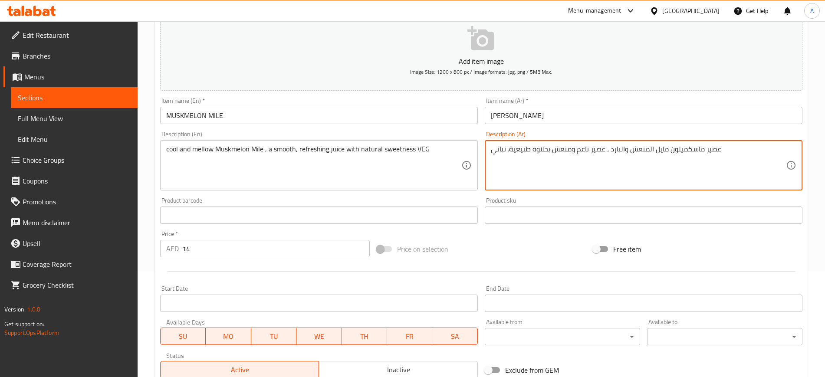
scroll to position [236, 0]
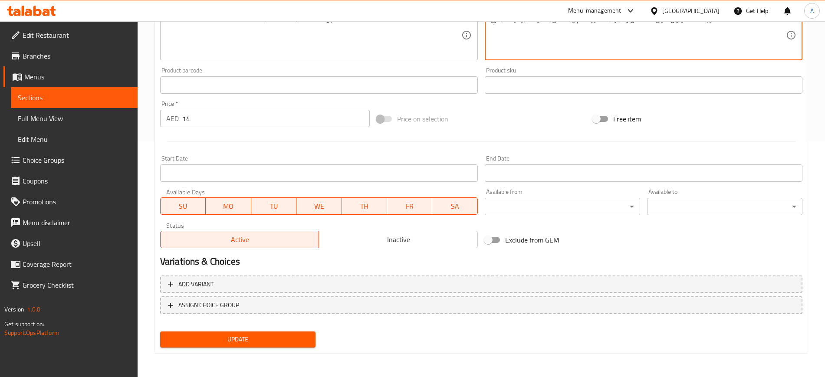
type textarea "عصير ماسكميلون مايل المنعش والبارد ، عصير ناعم ومنعش بحلاوة طبيعية. نباتي"
click at [240, 341] on span "Update" at bounding box center [237, 339] width 141 height 11
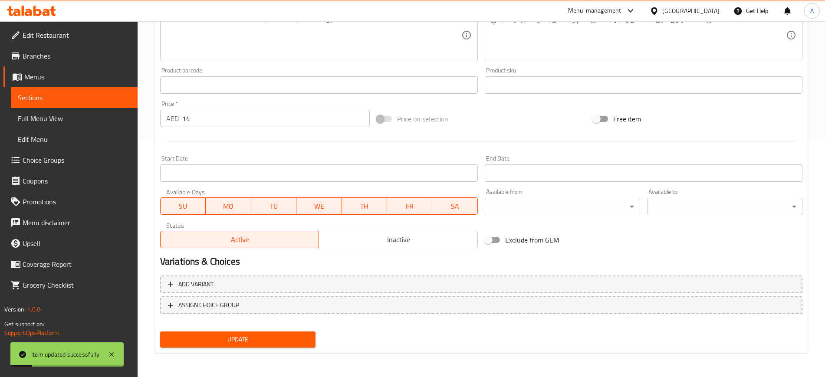
scroll to position [0, 0]
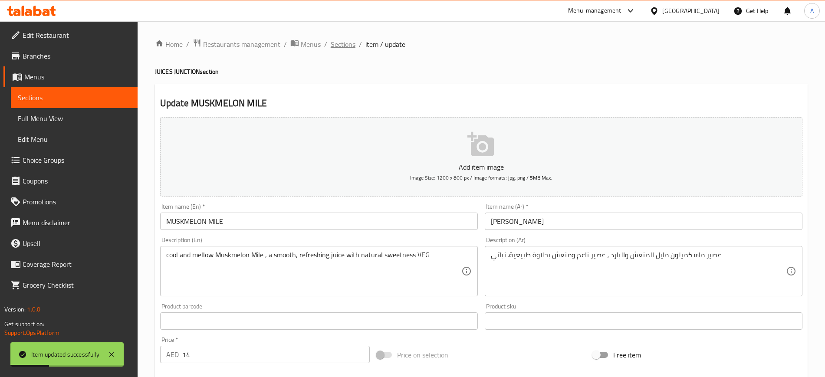
click at [338, 43] on span "Sections" at bounding box center [343, 44] width 25 height 10
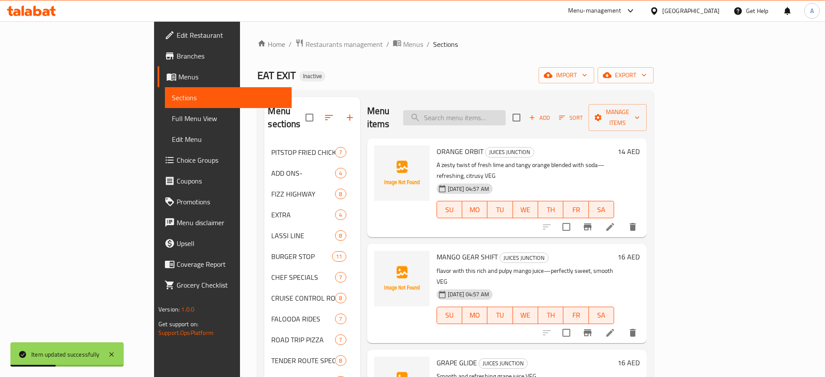
paste input "A zesty twist of fresh lime and tangy orange blended with soda—refreshing, citr…"
click at [506, 112] on input "A zesty twist of fresh lime and tangy orange blended with soda—refreshing, citr…" at bounding box center [454, 117] width 102 height 15
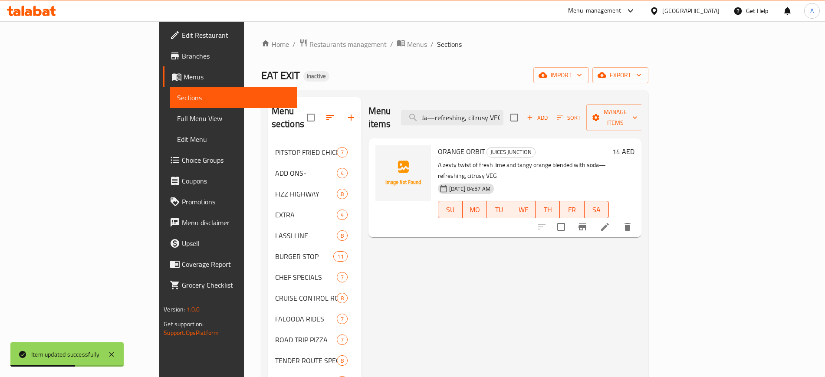
type input "A zesty twist of fresh lime and tangy orange blended with soda—refreshing, citr…"
click at [609, 223] on icon at bounding box center [605, 227] width 8 height 8
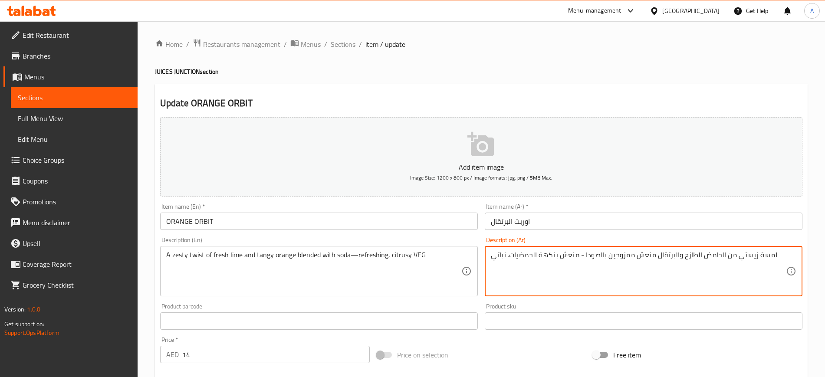
click at [580, 260] on textarea "لمسة زيستي من الحامض الطازج والبرتقال منعش ممزوجين بالصودا - منعش بنكهة الحمضيا…" at bounding box center [638, 271] width 295 height 41
type textarea "لمسة زيستي من الحامض الطازج والبرتقال منعش ممزوجين بالصودا ، منعش بنكهة الحمضيا…"
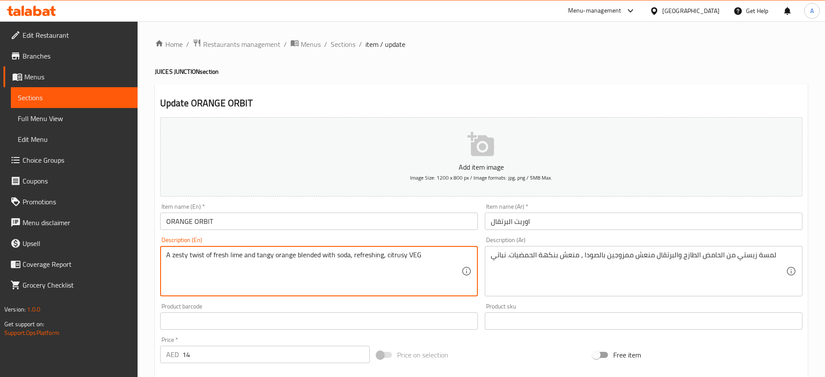
scroll to position [236, 0]
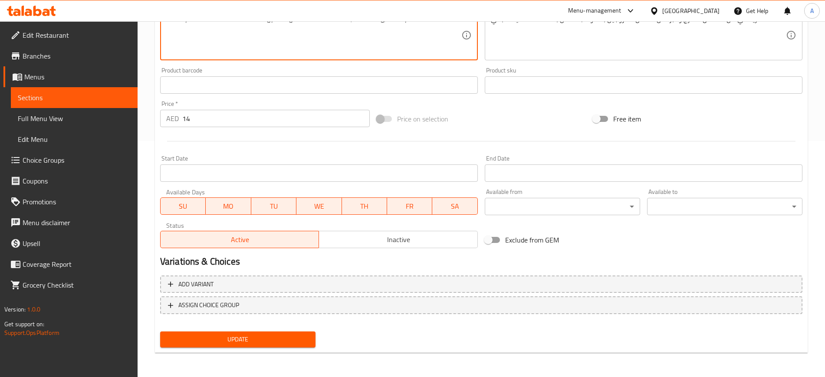
type textarea "A zesty twist of fresh lime and tangy orange blended with soda, refreshing, cit…"
click at [246, 345] on button "Update" at bounding box center [237, 340] width 155 height 16
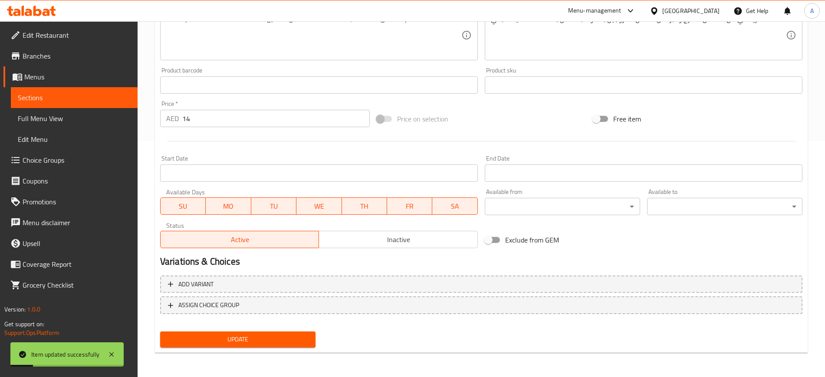
scroll to position [0, 0]
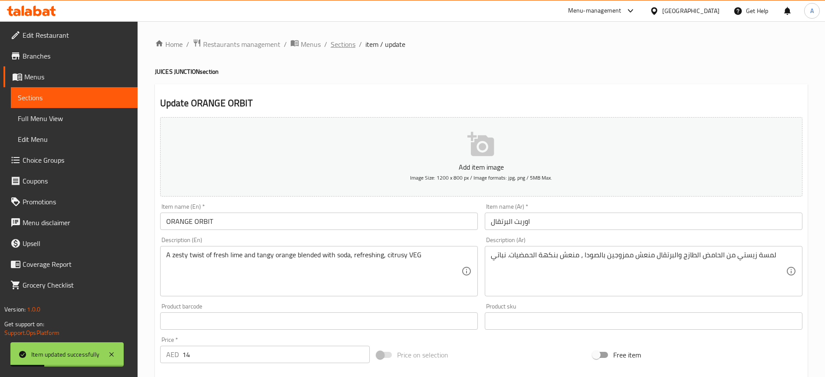
click at [344, 39] on span "Sections" at bounding box center [343, 44] width 25 height 10
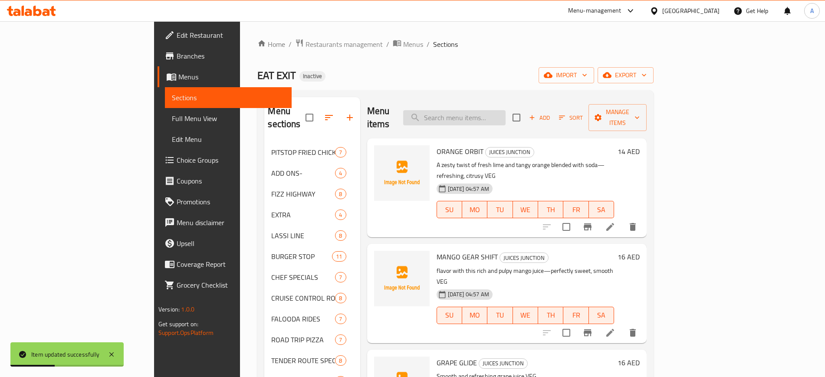
paste input "A tropical mango thick, creamy, and mango VEG"
type input "A tropical mango thick, creamy, and mango VEG"
click at [500, 110] on input "A tropical mango thick, creamy, and mango VEG" at bounding box center [454, 117] width 102 height 15
click at [506, 110] on input "A tropical mango thick, creamy, and mango VEG" at bounding box center [454, 117] width 102 height 15
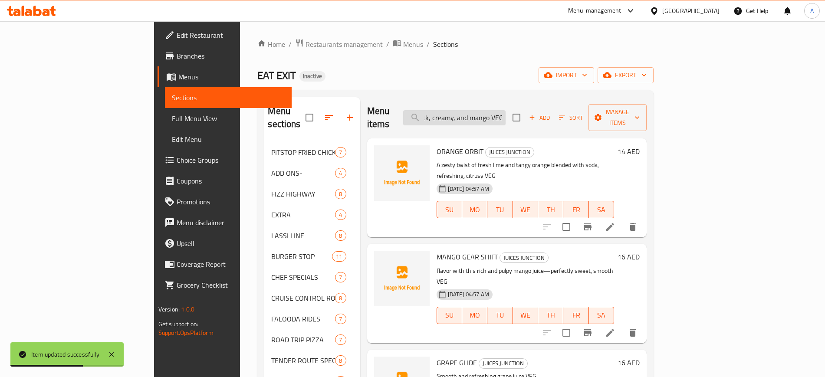
click at [506, 110] on input "A tropical mango thick, creamy, and mango VEG" at bounding box center [454, 117] width 102 height 15
paste input "A tropical mango thick, creamy, and mango VEG"
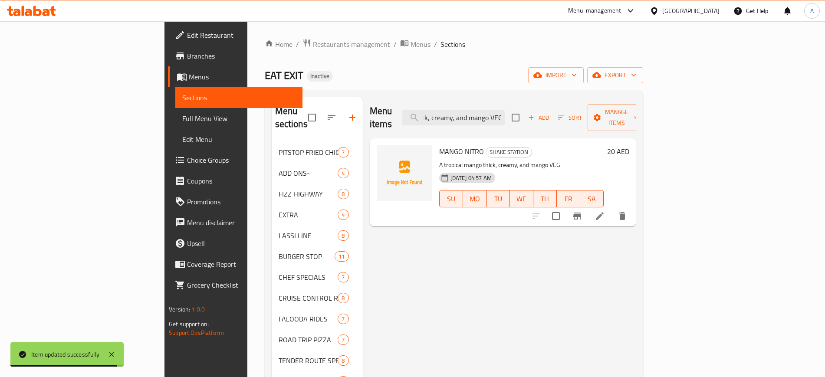
type input "A tropical mango thick, creamy, and mango VEG"
click at [604, 212] on icon at bounding box center [600, 216] width 8 height 8
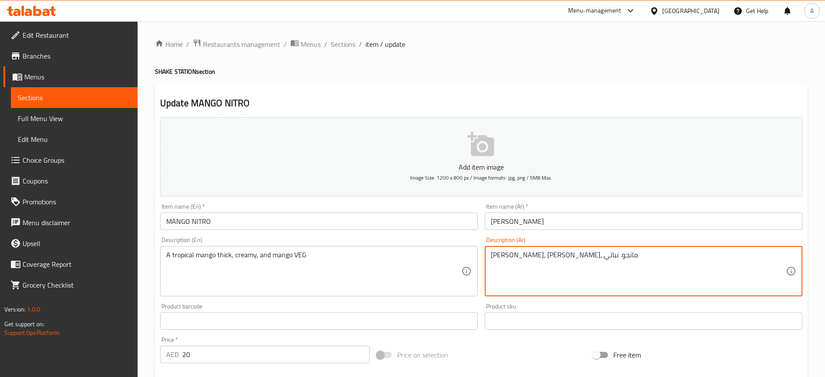
scroll to position [236, 0]
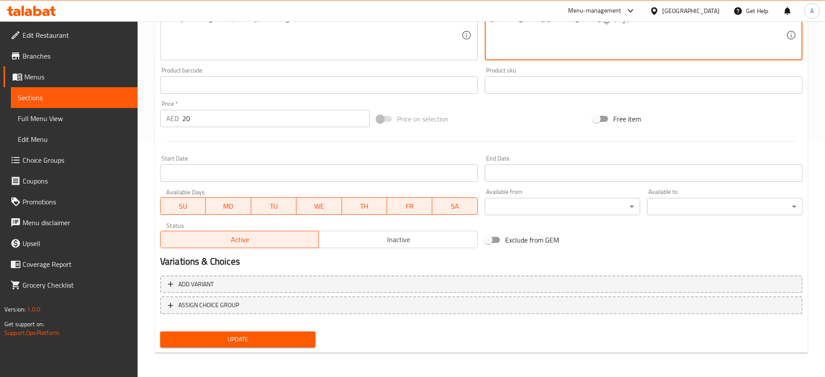
type textarea "مانجو تروبيكال كثيف، كريمي، مانجو. نباتي"
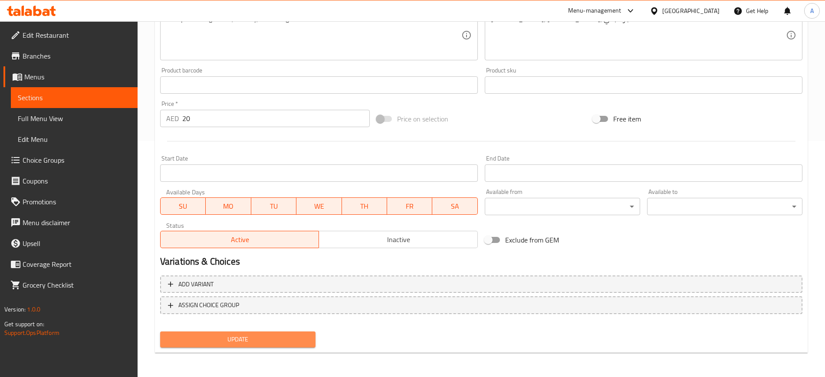
click at [253, 340] on span "Update" at bounding box center [237, 339] width 141 height 11
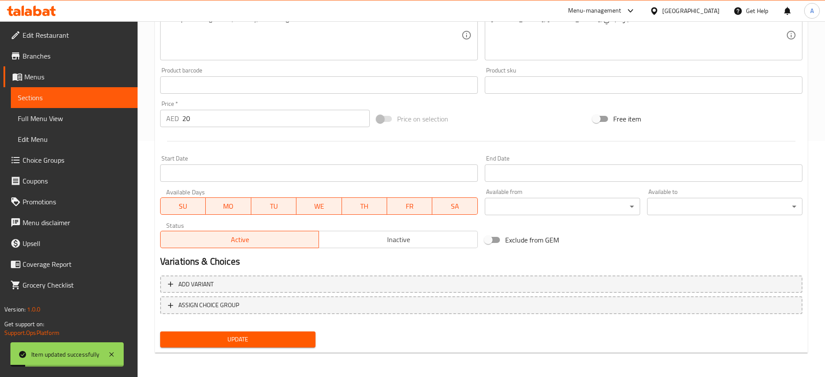
scroll to position [0, 0]
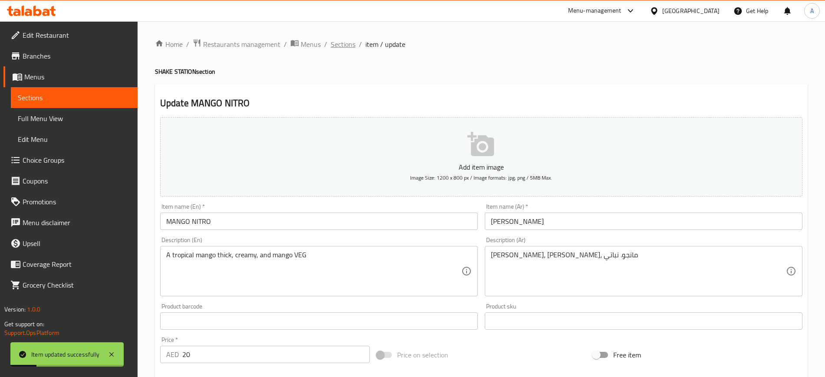
click at [339, 48] on span "Sections" at bounding box center [343, 44] width 25 height 10
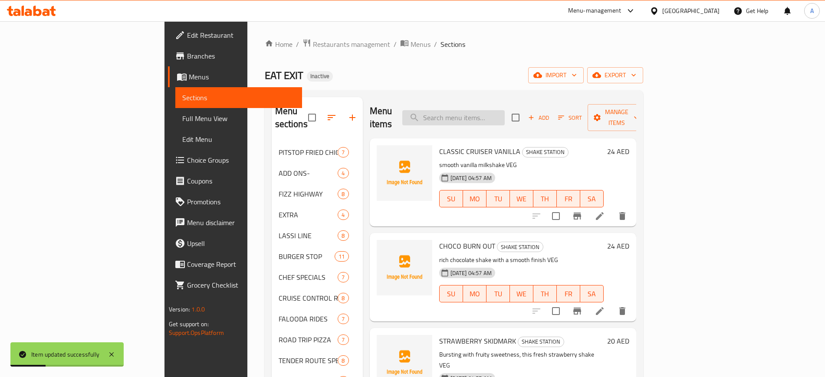
paste input "A juic"
click at [505, 113] on input "A juic" at bounding box center [453, 117] width 102 height 15
type input "A"
paste input "A juic"
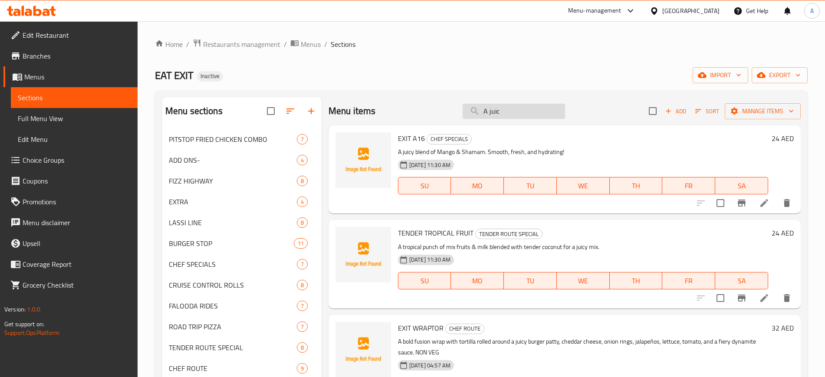
click at [492, 115] on input "A juic" at bounding box center [514, 111] width 102 height 15
paste input "Freshly squeezed oranges full of citrus zing and natural vitamin C. A juicy VEG"
click at [492, 115] on input "Freshly squeezed oranges full of citrus zing and natural vitamin C. A juicy VEG" at bounding box center [514, 111] width 102 height 15
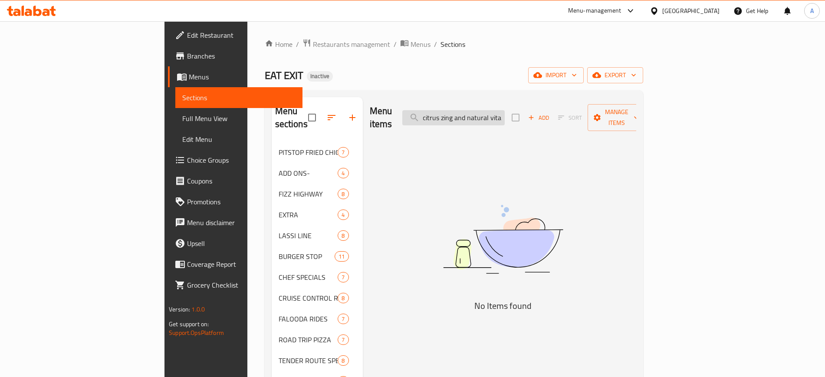
scroll to position [0, 94]
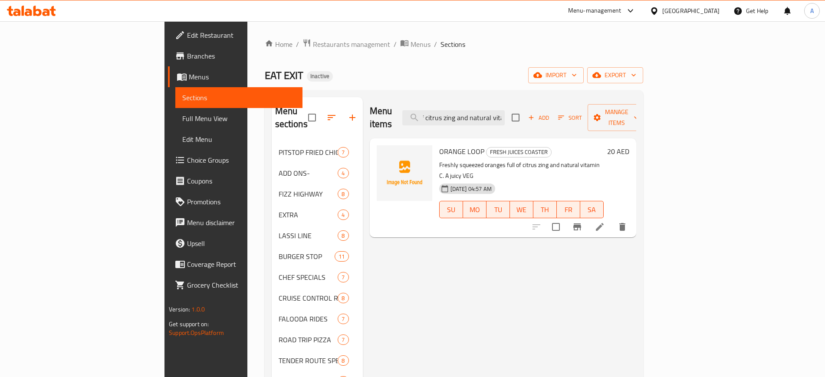
type input "Freshly squeezed oranges full of citrus zing and natural vita"
click at [604, 223] on icon at bounding box center [600, 227] width 8 height 8
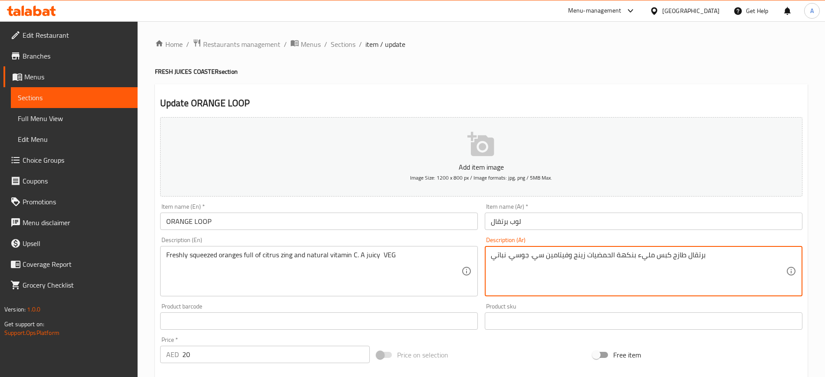
type textarea "برتقال طازج كبس مليء بنكهة الحمضيات زينج وفيتامين سي. جوسي. نباتي"
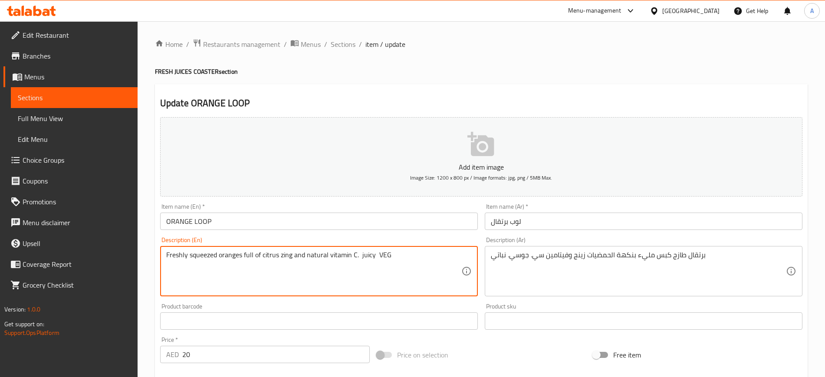
click at [373, 256] on textarea "Freshly squeezed oranges full of citrus zing and natural vitamin C. juicy VEG" at bounding box center [313, 271] width 295 height 41
type textarea "Freshly squeezed oranges full of citrus zing and natural vitamin C. juicy and V…"
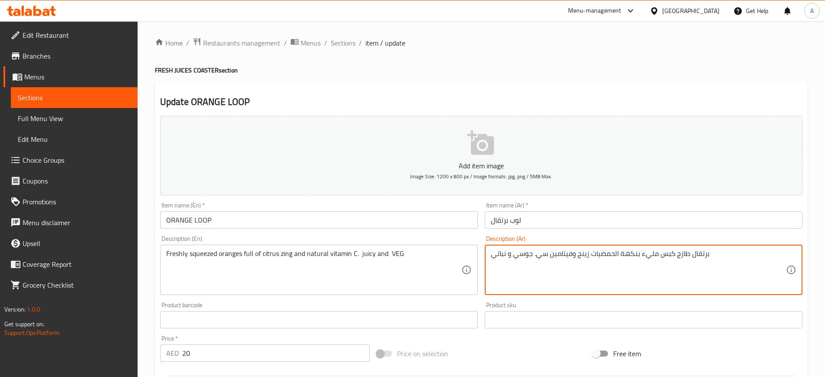
scroll to position [236, 0]
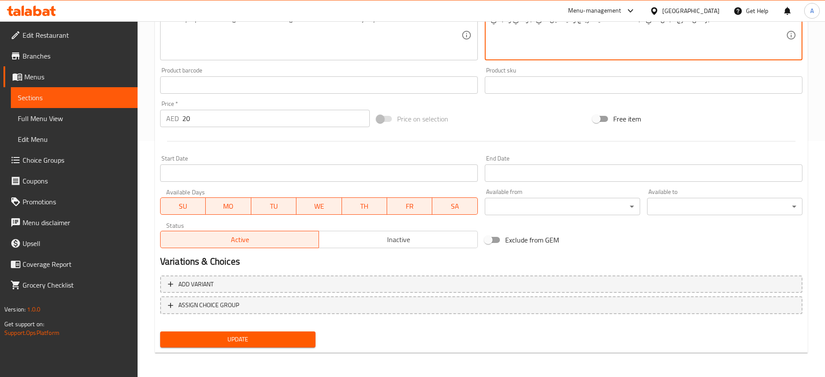
type textarea "برتقال طازج كبس مليء بنكهة الحمضيات زينج وفيتامين سي. جوسي و نباتي"
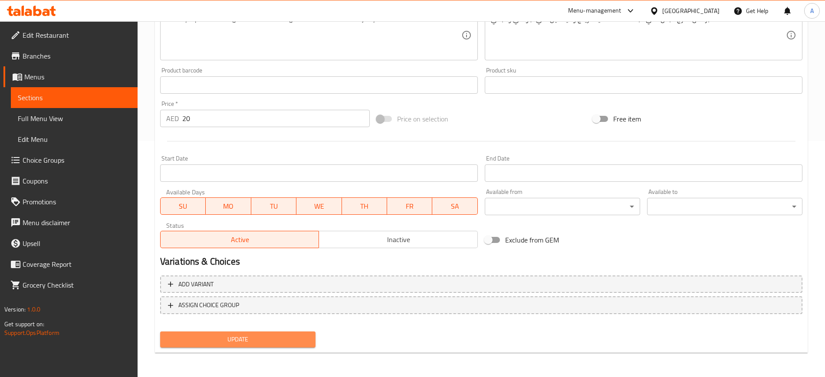
click at [239, 345] on span "Update" at bounding box center [237, 339] width 141 height 11
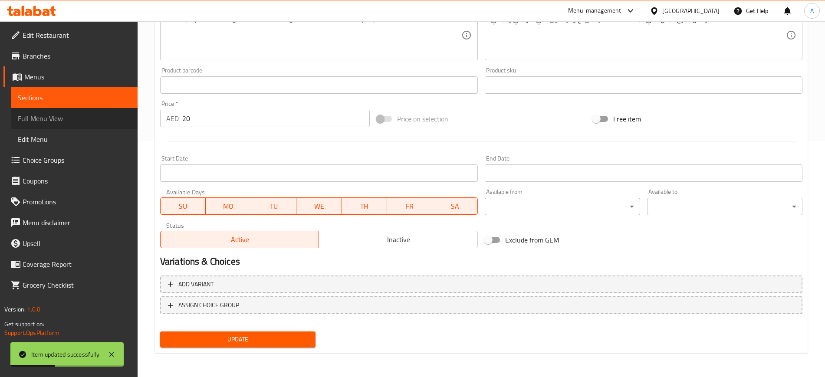
click at [49, 122] on span "Full Menu View" at bounding box center [74, 118] width 113 height 10
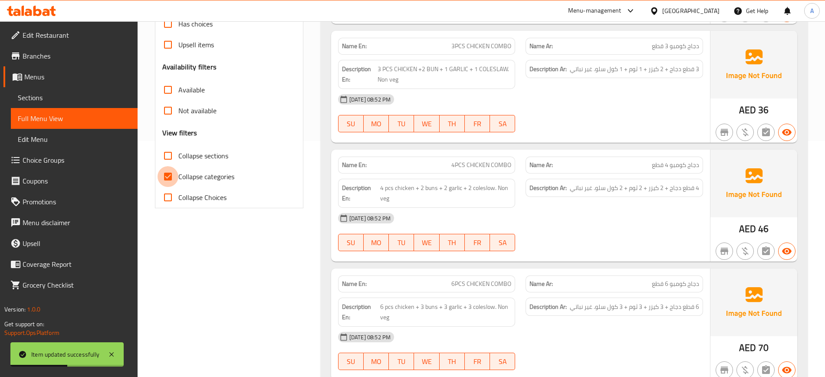
click at [167, 174] on input "Collapse categories" at bounding box center [168, 176] width 21 height 21
checkbox input "false"
click at [169, 154] on input "Collapse sections" at bounding box center [168, 155] width 21 height 21
checkbox input "true"
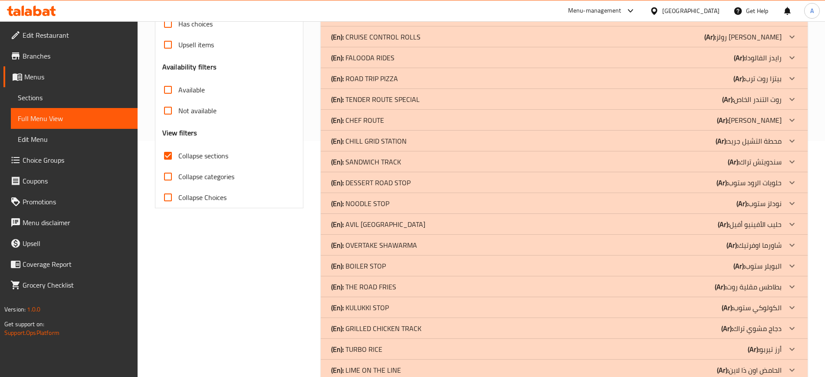
scroll to position [340, 0]
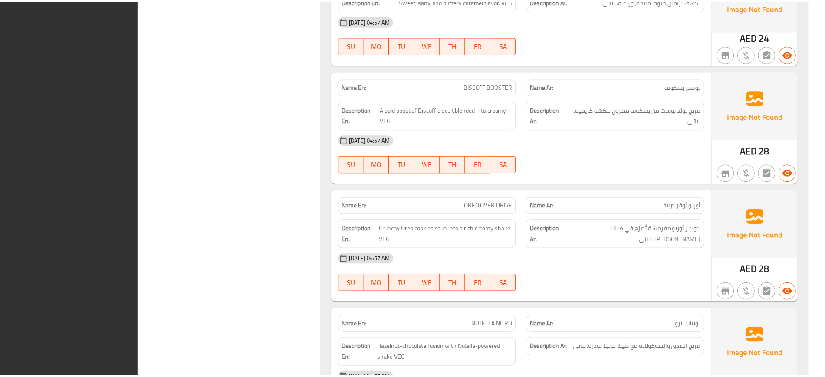
scroll to position [4707, 0]
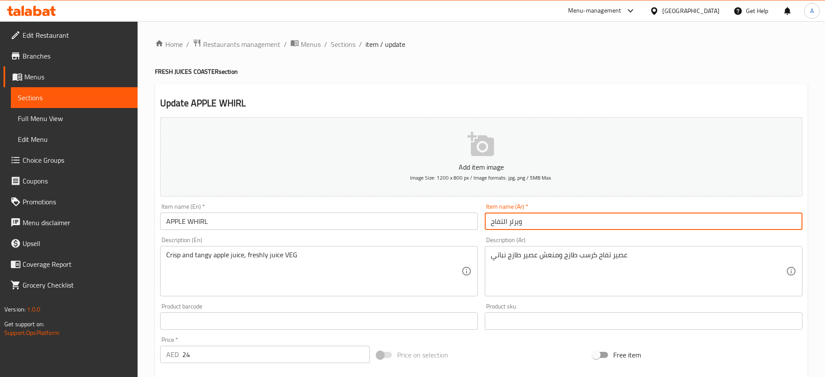
click at [532, 219] on input "ويرلر التفاح" at bounding box center [644, 221] width 318 height 17
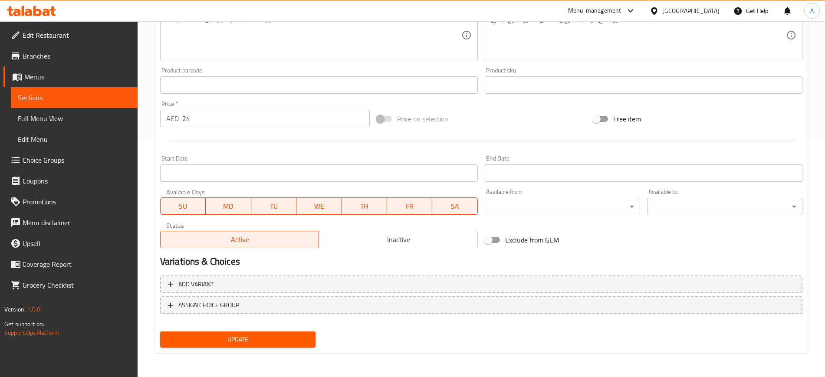
type input "ويرل التفاح"
click at [244, 334] on span "Update" at bounding box center [237, 339] width 141 height 11
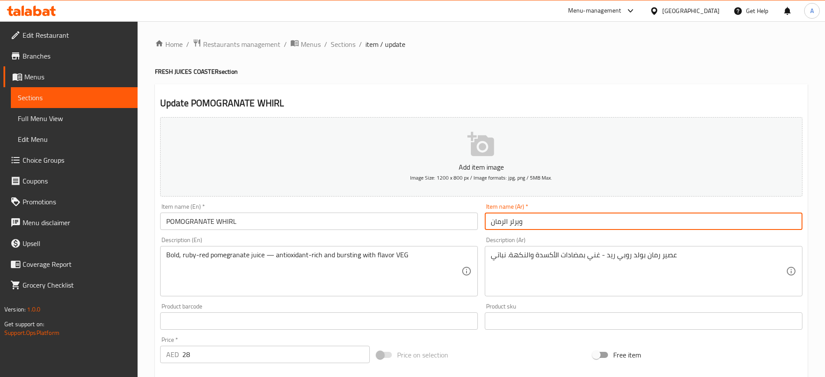
click at [535, 224] on input "ويرلر الرمان" at bounding box center [644, 221] width 318 height 17
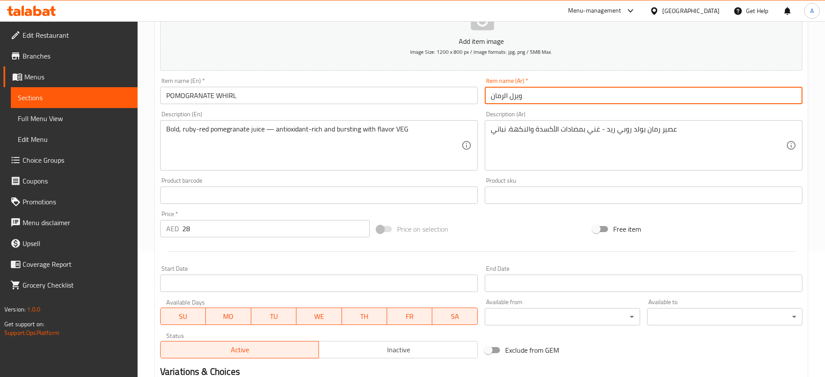
scroll to position [236, 0]
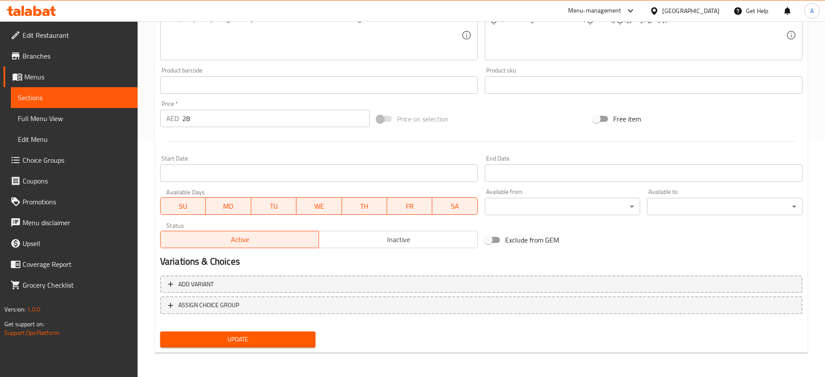
type input "ويرل الرمان"
click at [240, 341] on span "Update" at bounding box center [237, 339] width 141 height 11
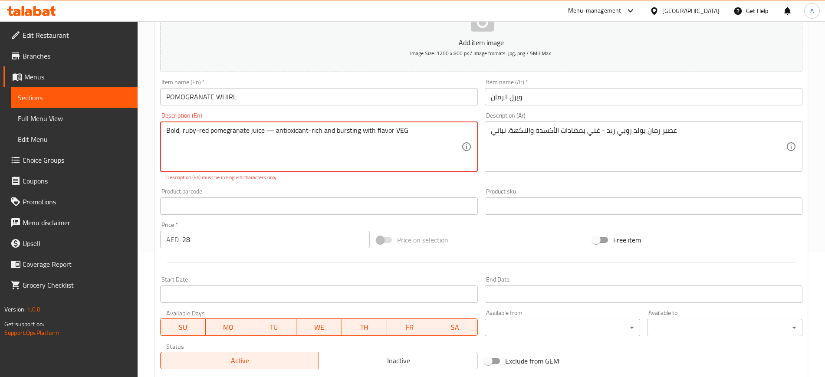
scroll to position [123, 0]
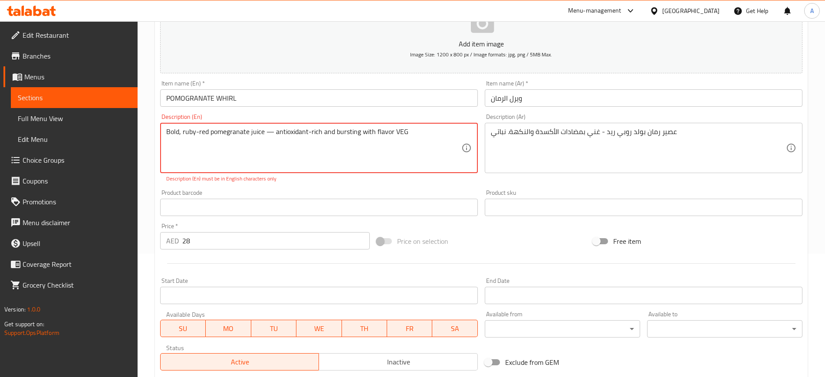
click at [272, 131] on textarea "Bold, ruby-red pomegranate juice — antioxidant-rich and bursting with flavor VEG" at bounding box center [313, 148] width 295 height 41
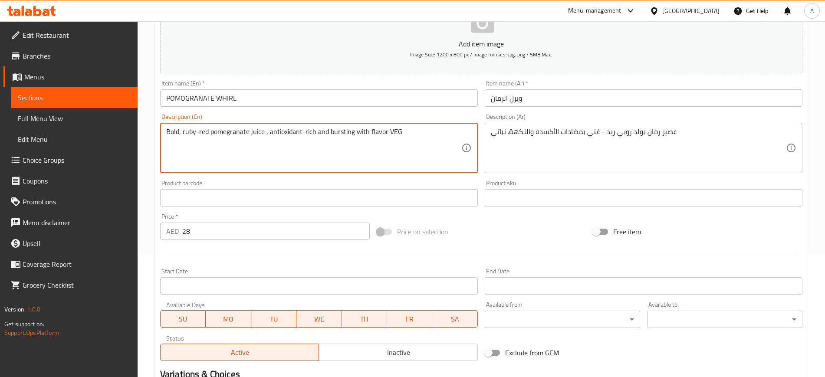
type textarea "Bold, ruby-red pomegranate juice , antioxidant-rich and bursting with flavor VEG"
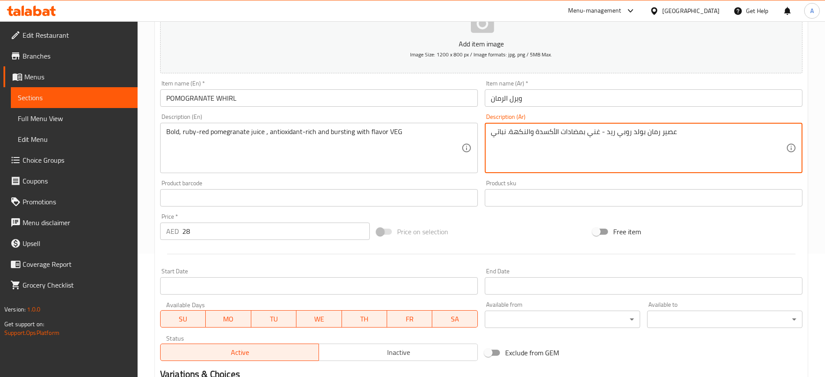
click at [601, 132] on textarea "عصير رمان بولد روبي ريد - غني بمضادات الأكسدة والنكهة. نباتي" at bounding box center [638, 148] width 295 height 41
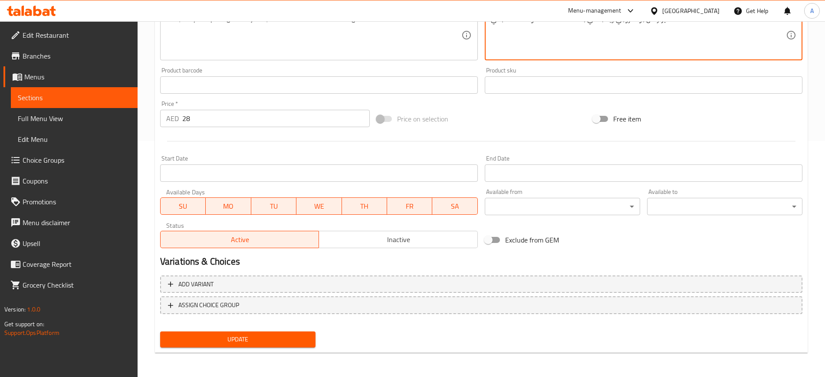
type textarea "عصير رمان بولد روبي ريد ، غني بمضادات الأكسدة والنكهة. نباتي"
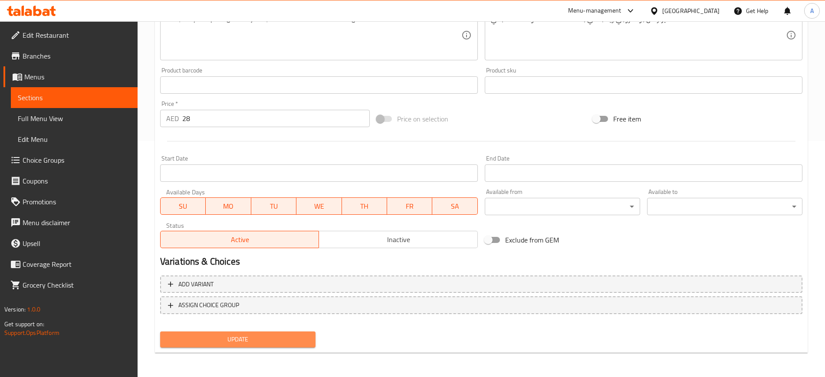
click at [233, 347] on button "Update" at bounding box center [237, 340] width 155 height 16
click at [233, 337] on span "Update" at bounding box center [237, 339] width 141 height 11
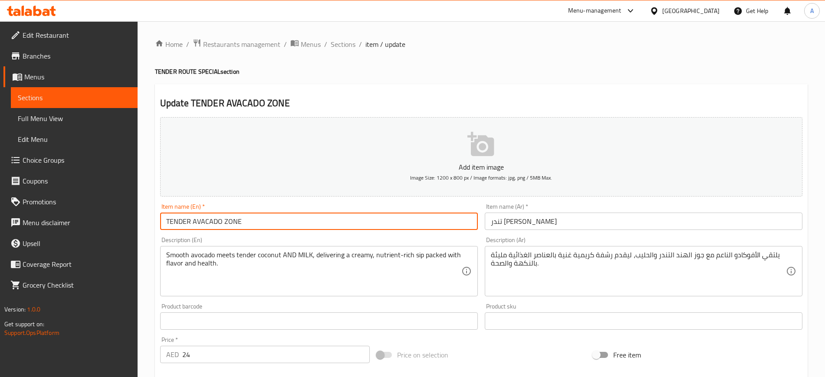
click at [276, 216] on input "TENDER AVACADO ZONE" at bounding box center [319, 221] width 318 height 17
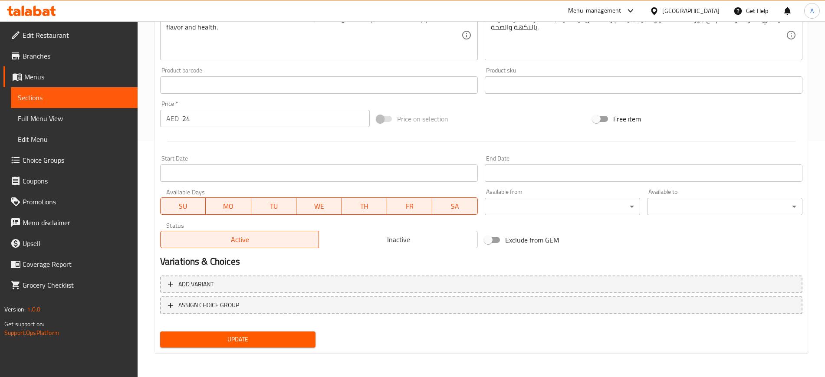
type input "TENDER AVOCADO ZONE"
click at [239, 348] on div "Update" at bounding box center [238, 339] width 162 height 23
click at [267, 340] on span "Update" at bounding box center [237, 339] width 141 height 11
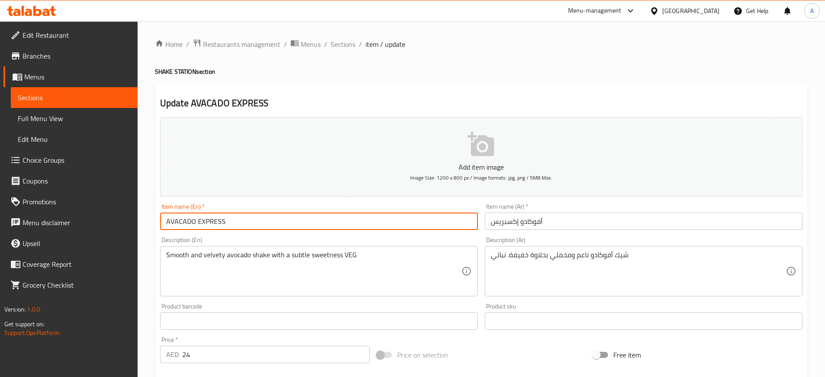
click at [248, 220] on input "AVACADO EXPRESS" at bounding box center [319, 221] width 318 height 17
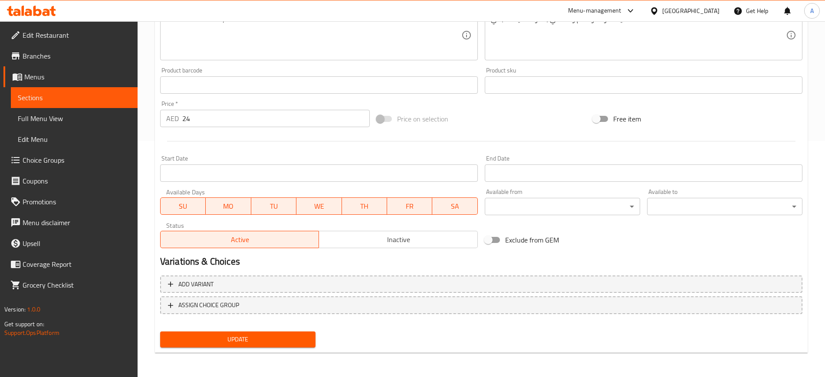
type input "AVOCADO EXPRESS"
click at [246, 341] on span "Update" at bounding box center [237, 339] width 141 height 11
